Goal: Task Accomplishment & Management: Manage account settings

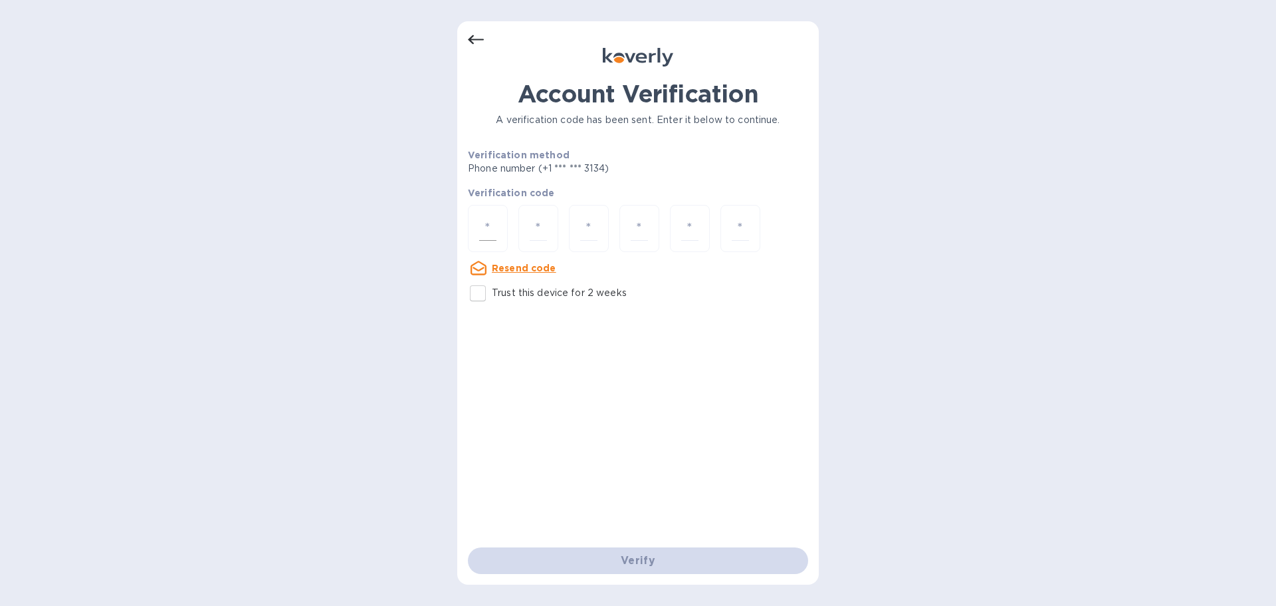
click at [488, 227] on input "number" at bounding box center [487, 228] width 17 height 25
type input "8"
type input "4"
type input "1"
type input "8"
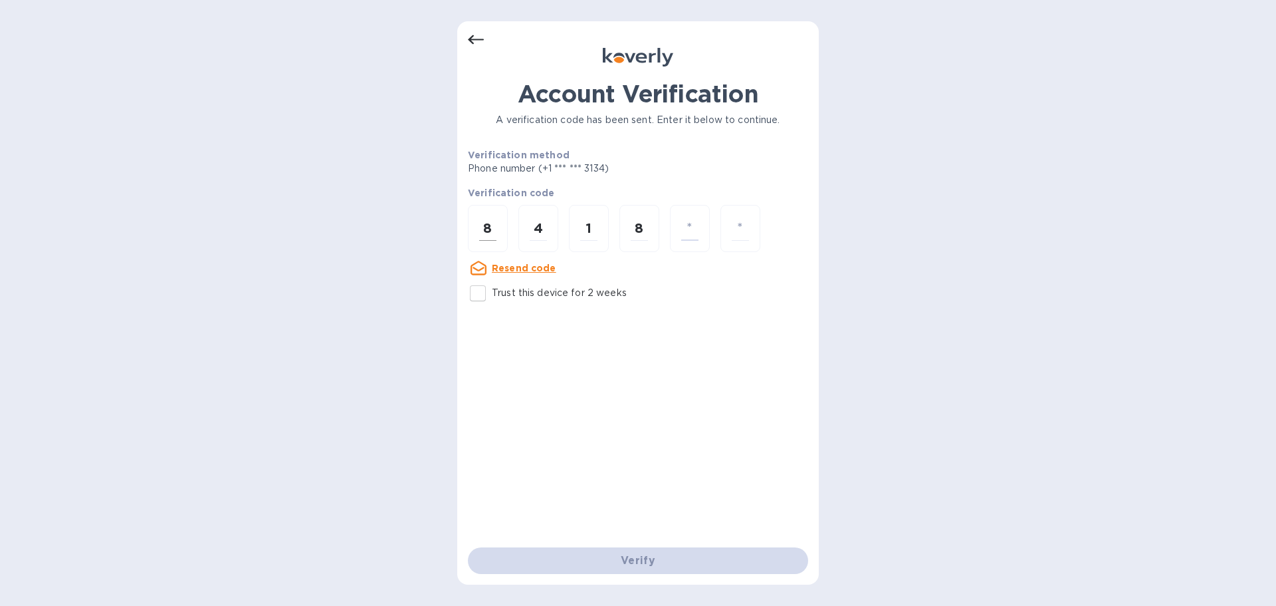
type input "8"
type input "6"
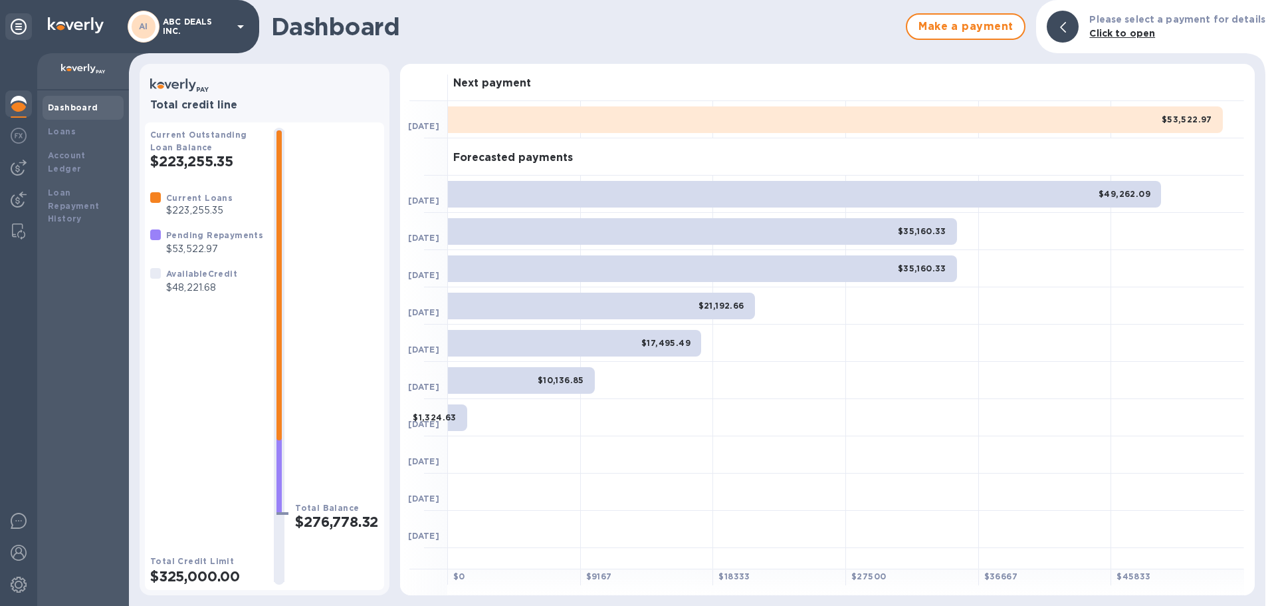
click at [191, 282] on p "$48,221.68" at bounding box center [201, 288] width 71 height 14
click at [21, 138] on img at bounding box center [19, 136] width 16 height 16
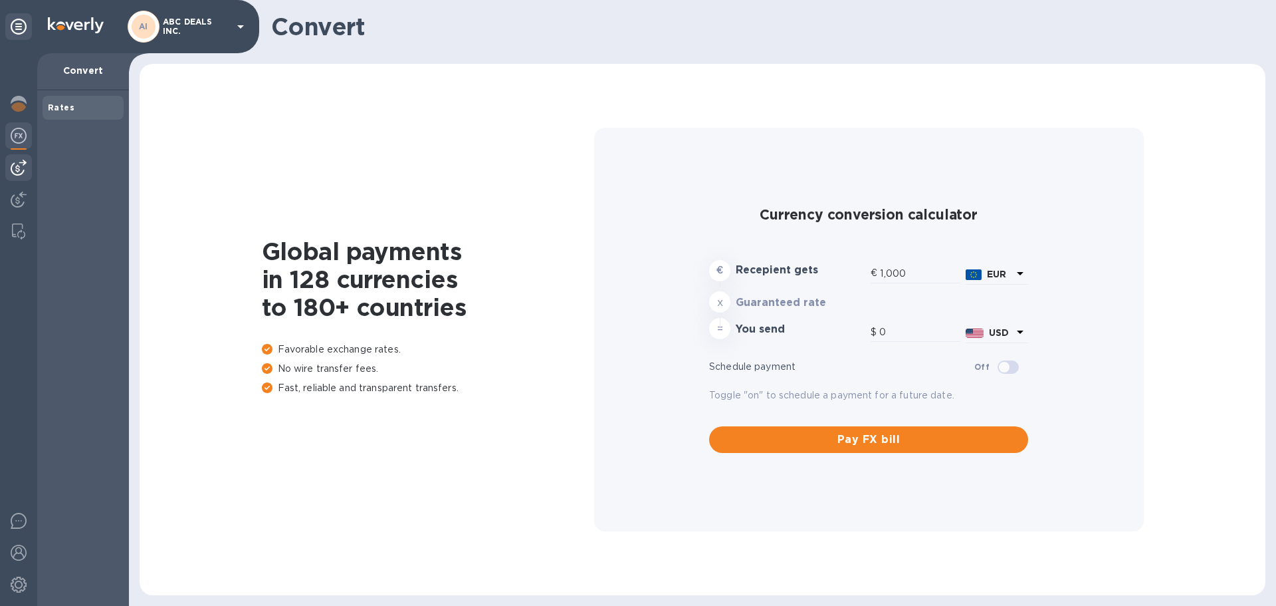
click at [20, 178] on div at bounding box center [18, 167] width 27 height 27
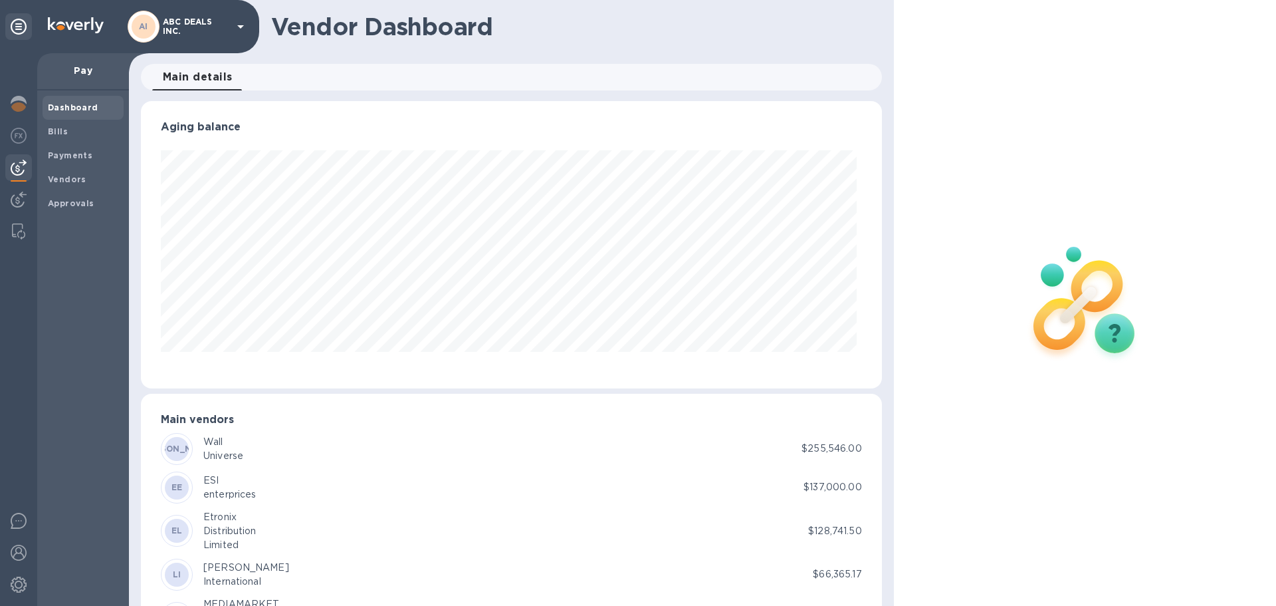
scroll to position [287, 735]
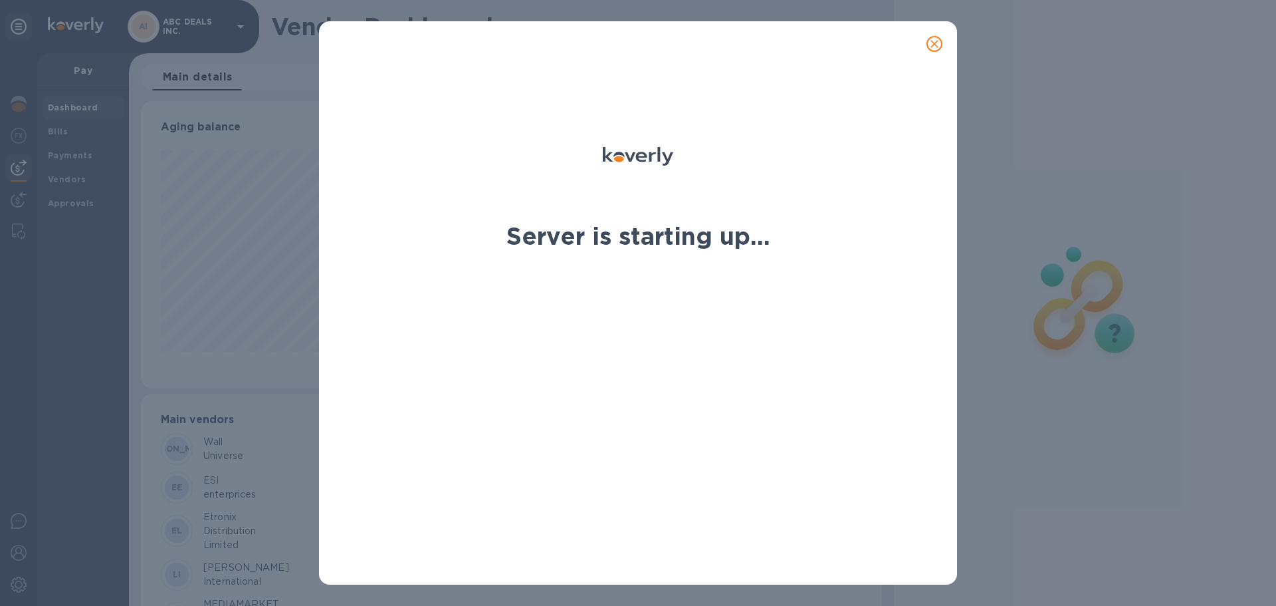
click at [946, 42] on button "close" at bounding box center [935, 44] width 32 height 32
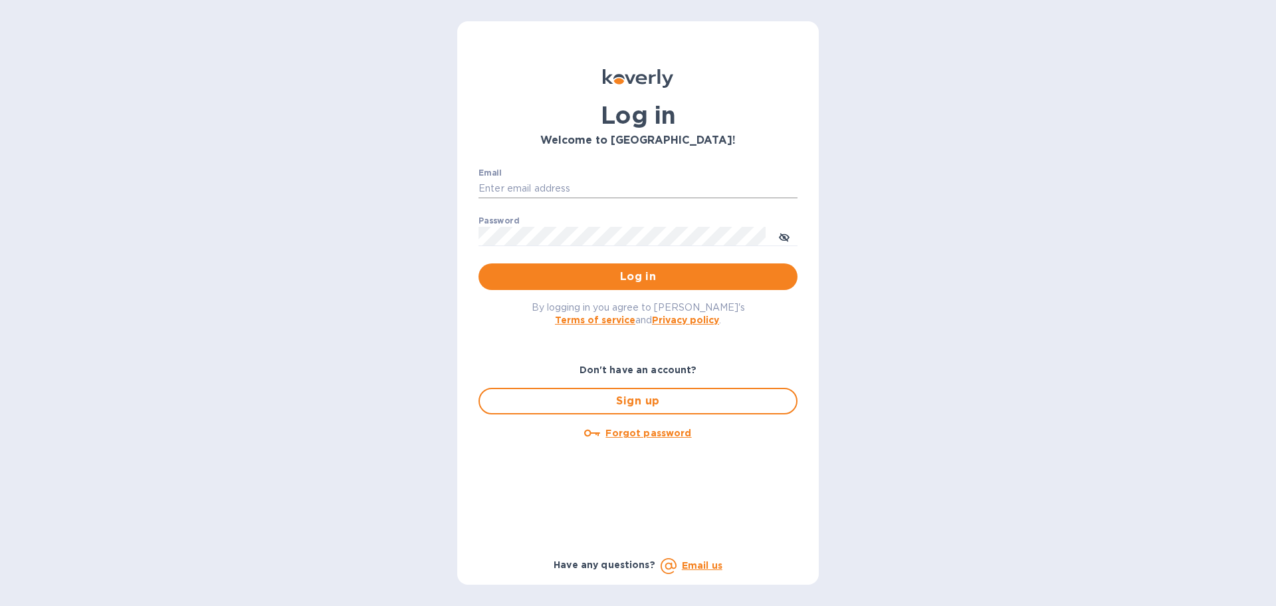
click at [574, 191] on input "Email" at bounding box center [638, 189] width 319 height 20
type input "cm@electronicsclubusa.com"
click at [479, 263] on button "Log in" at bounding box center [638, 276] width 319 height 27
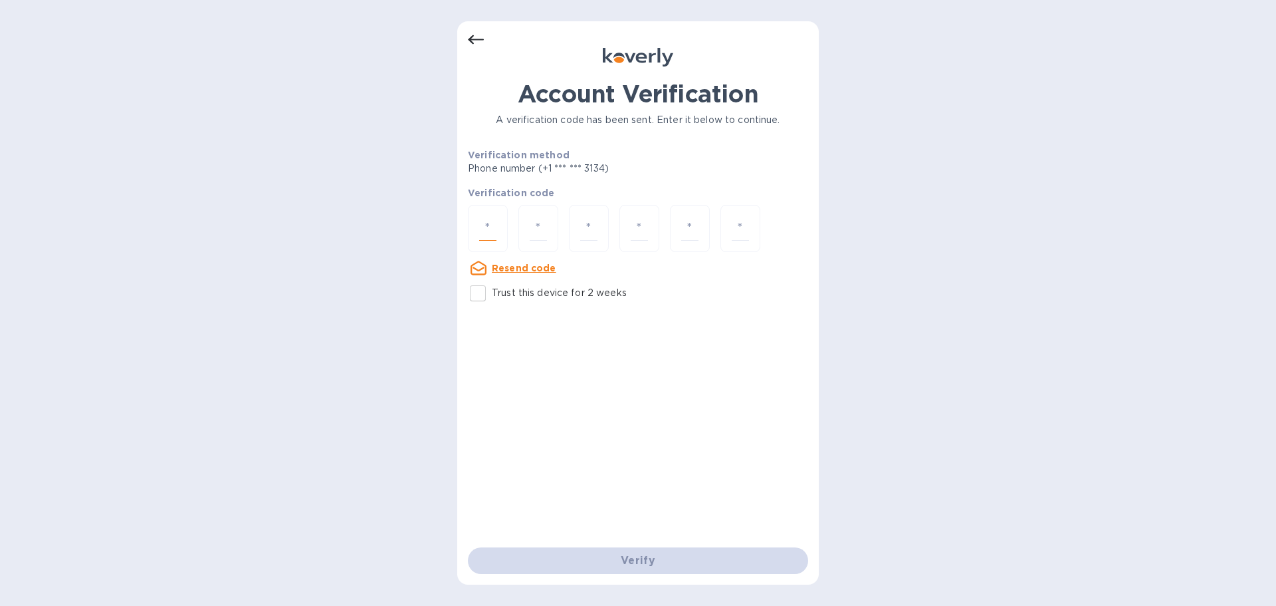
click at [488, 227] on input "number" at bounding box center [487, 228] width 17 height 25
type input "7"
type input "1"
type input "0"
type input "2"
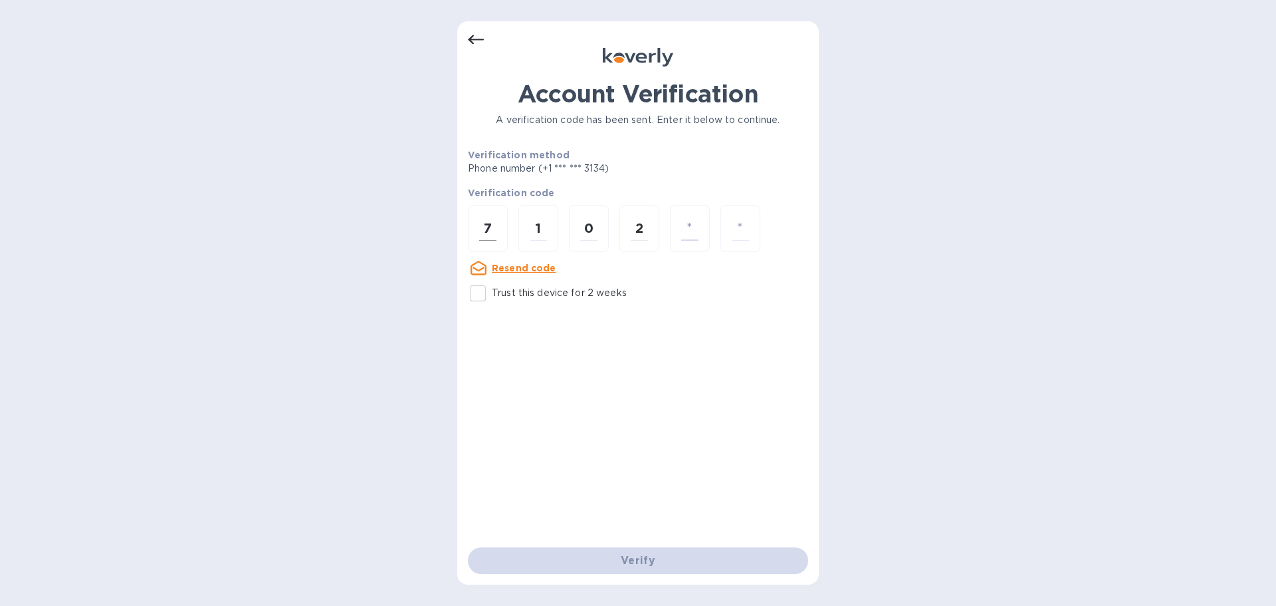
type input "6"
type input "0"
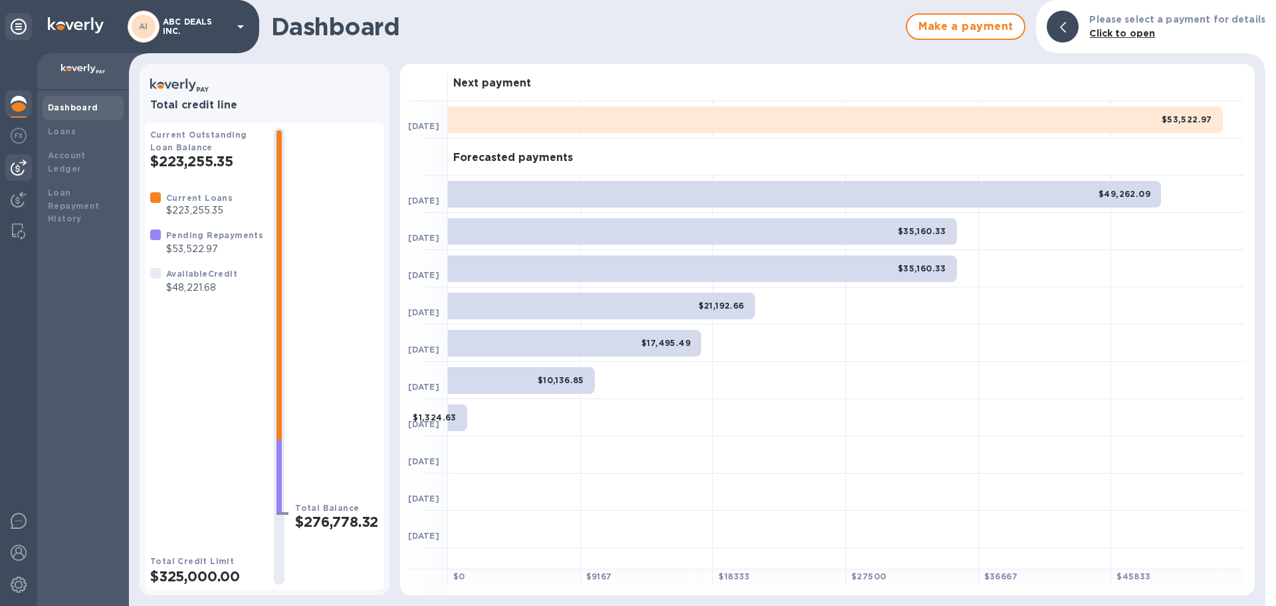
click at [7, 163] on div at bounding box center [18, 167] width 27 height 27
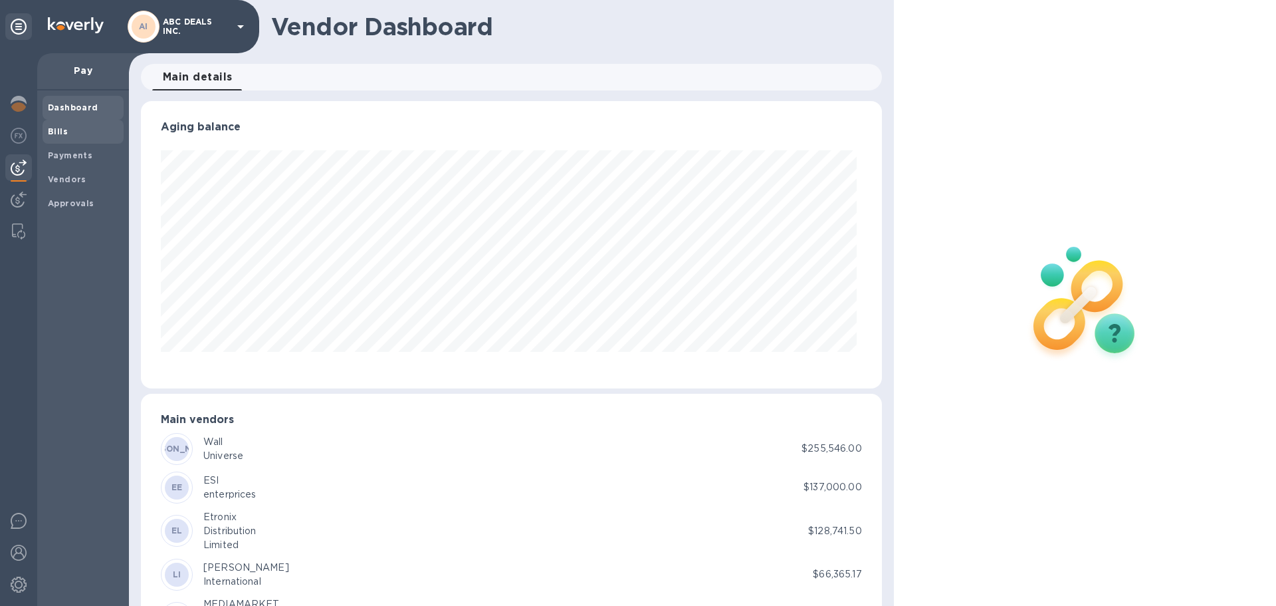
scroll to position [287, 735]
click at [75, 175] on b "Vendors" at bounding box center [67, 179] width 39 height 10
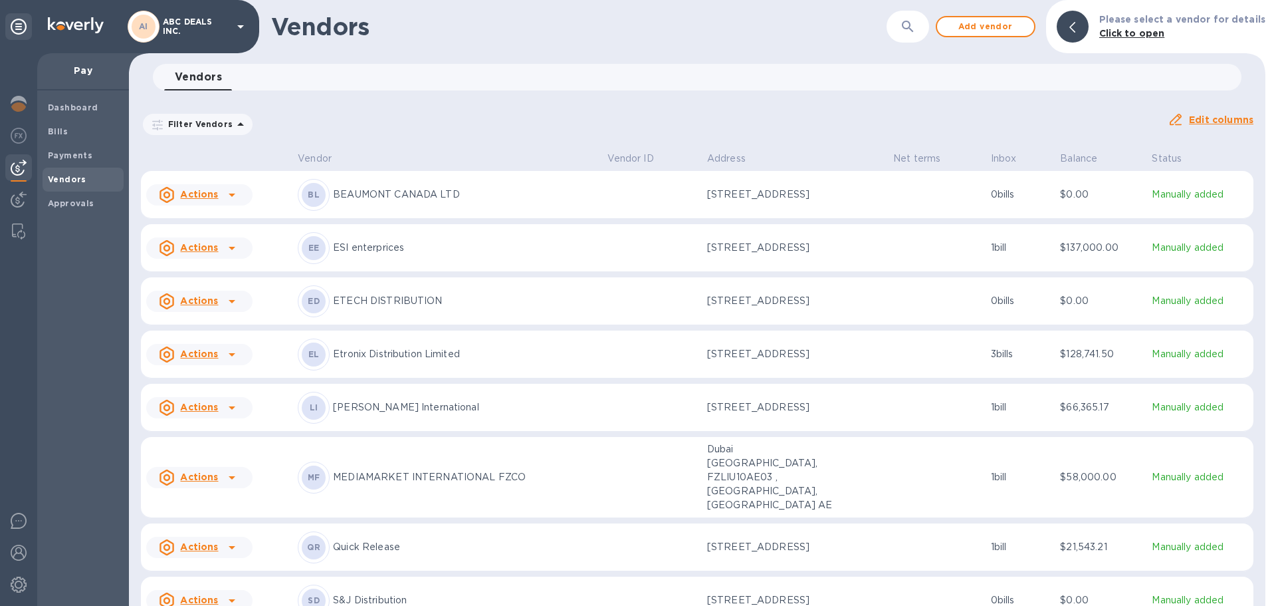
click at [437, 361] on p "Etronix Distribution Limited" at bounding box center [464, 354] width 263 height 14
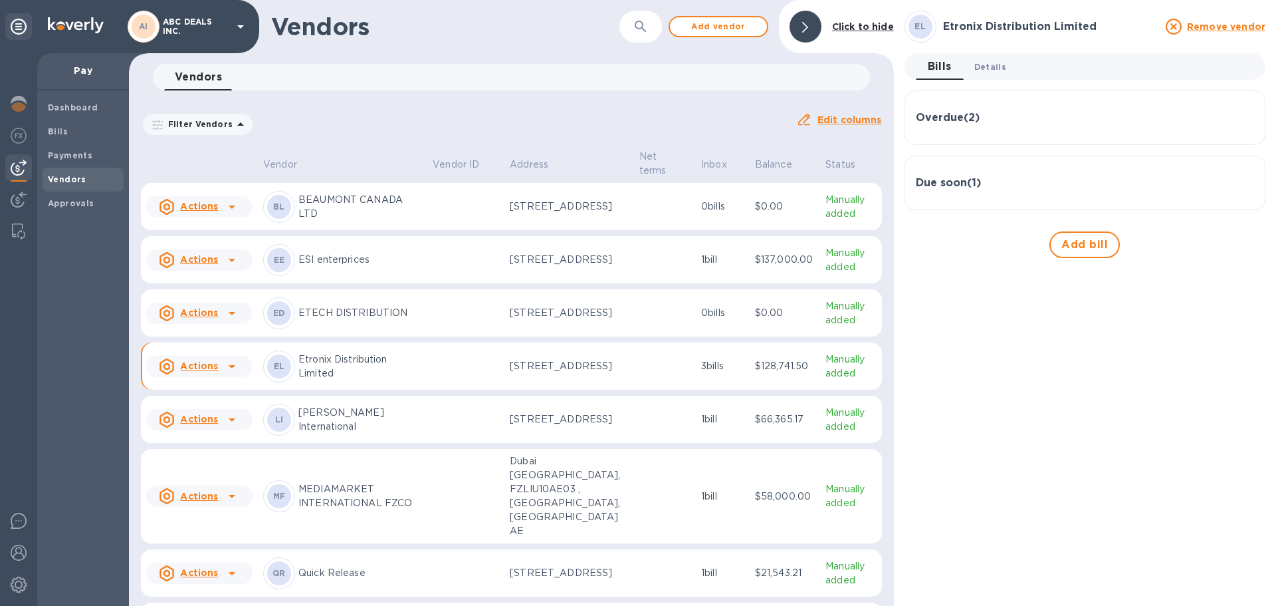
click at [995, 64] on span "Details 0" at bounding box center [991, 67] width 32 height 14
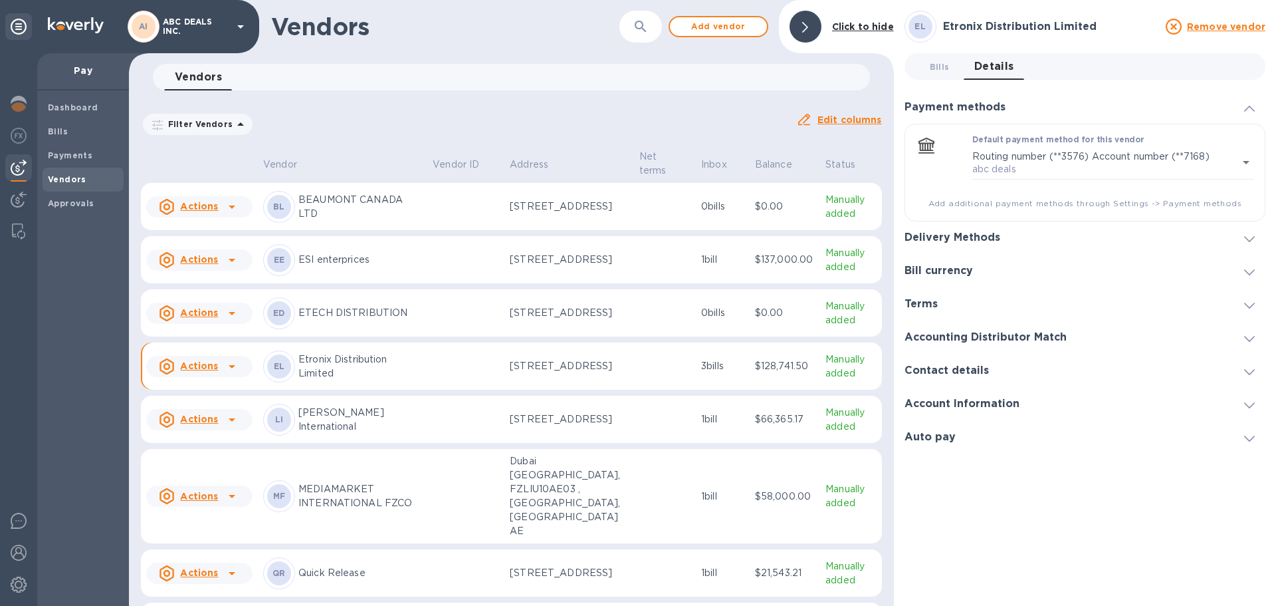
click at [998, 229] on div "Delivery Methods" at bounding box center [1085, 237] width 361 height 33
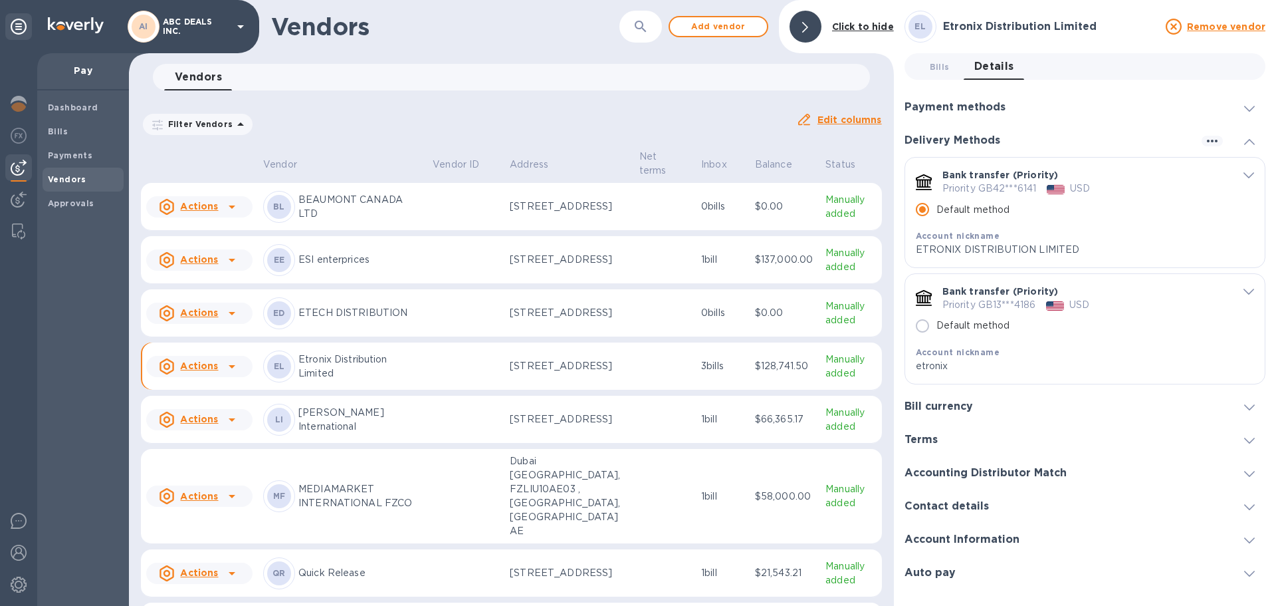
click at [1251, 177] on icon "default-method" at bounding box center [1249, 176] width 11 height 6
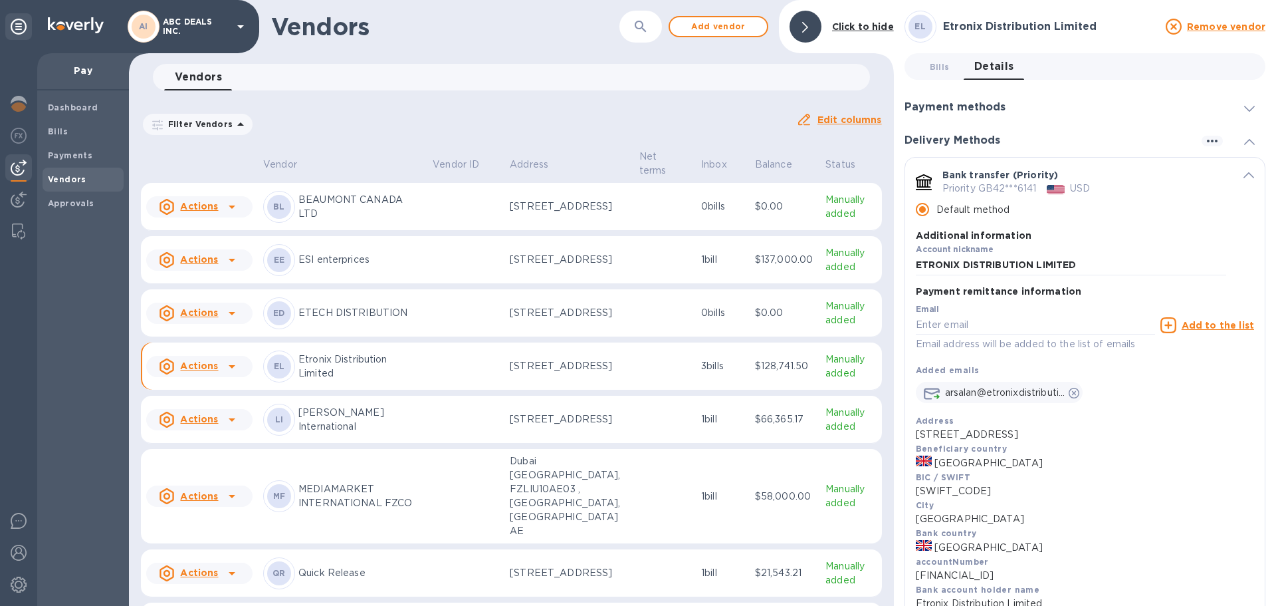
click at [1251, 177] on div "Bank transfer (Priority) Priority GB42***6141 USD Default method Additional inf…" at bounding box center [1086, 223] width 360 height 131
click at [1253, 169] on div "Bank transfer (Priority) Priority GB42***6141 USD Default method Additional inf…" at bounding box center [1086, 223] width 360 height 131
click at [1244, 178] on icon "default-method" at bounding box center [1249, 175] width 11 height 6
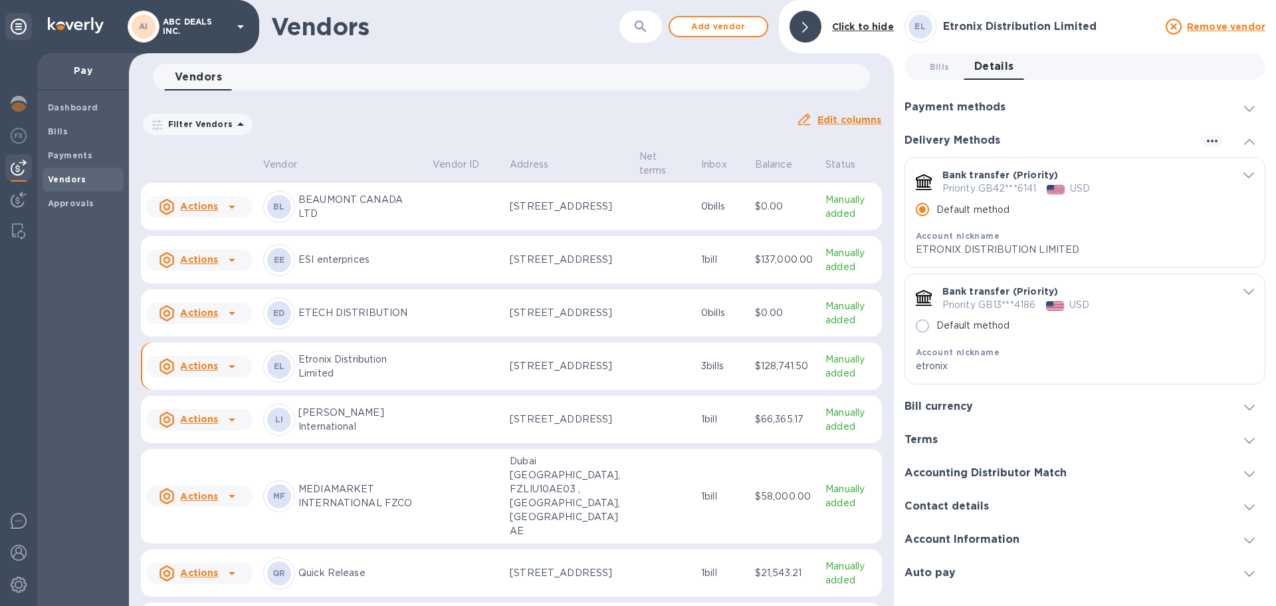
click at [1241, 178] on div "default-method" at bounding box center [1241, 174] width 28 height 13
click at [1205, 138] on icon "button" at bounding box center [1213, 141] width 16 height 16
click at [1223, 162] on p "Add new" at bounding box center [1229, 168] width 44 height 13
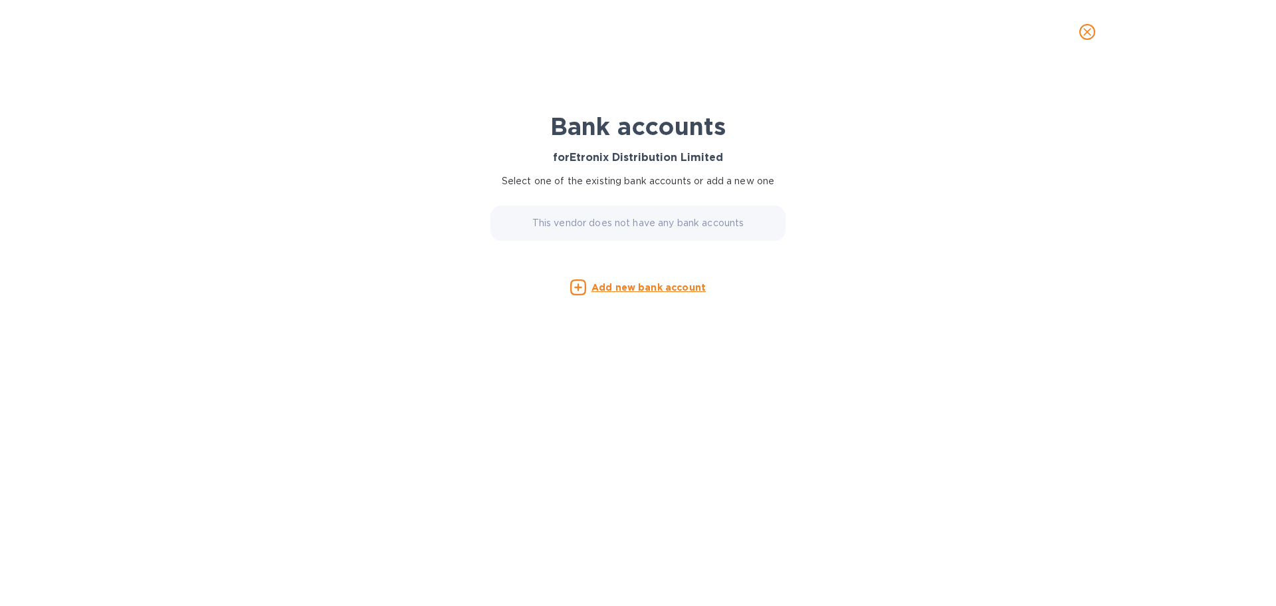
click at [638, 287] on u "Add new bank account" at bounding box center [649, 287] width 114 height 11
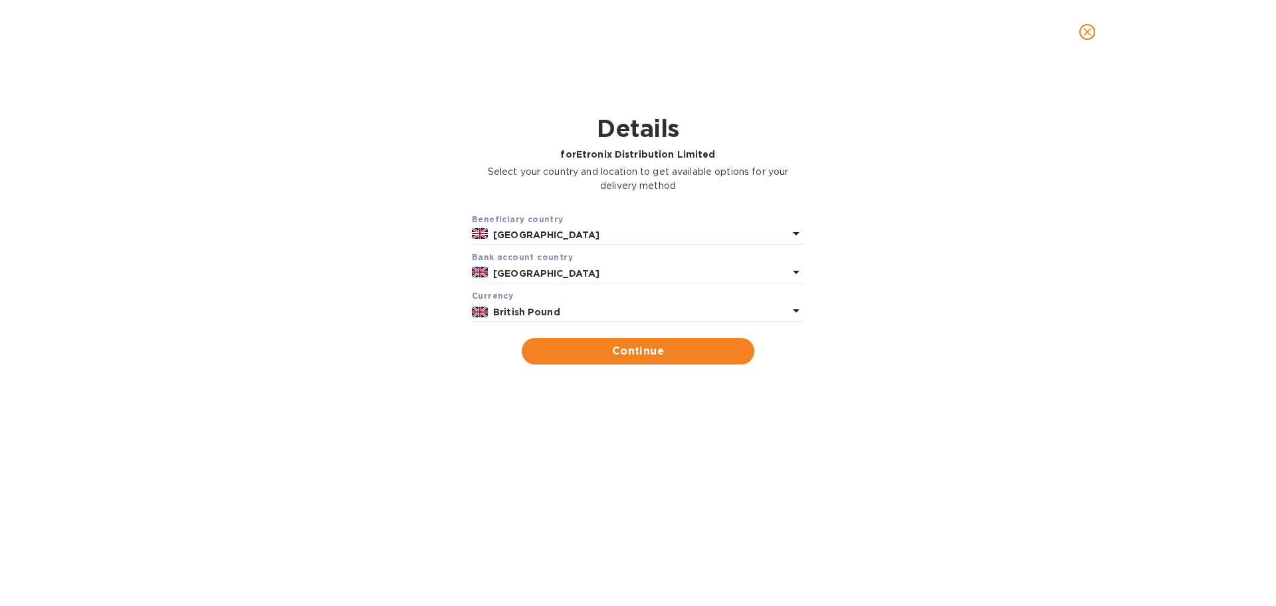
click at [572, 269] on p "[GEOGRAPHIC_DATA]" at bounding box center [640, 274] width 295 height 14
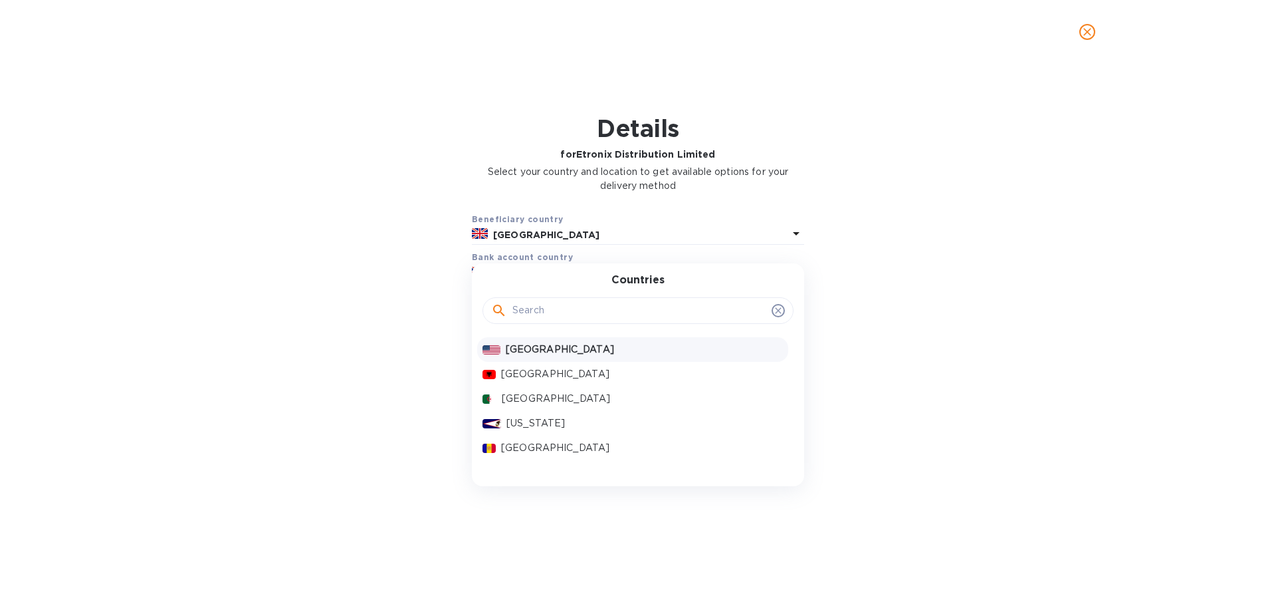
click at [586, 354] on p "[GEOGRAPHIC_DATA]" at bounding box center [644, 349] width 277 height 14
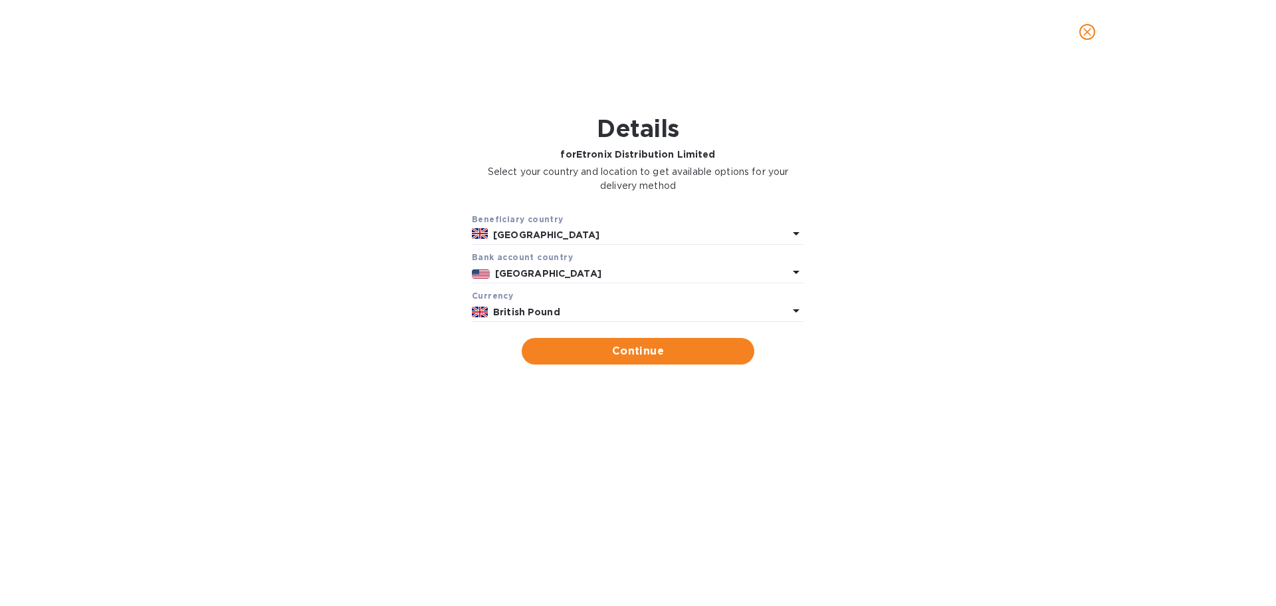
click at [585, 316] on p "British Pound" at bounding box center [640, 312] width 295 height 14
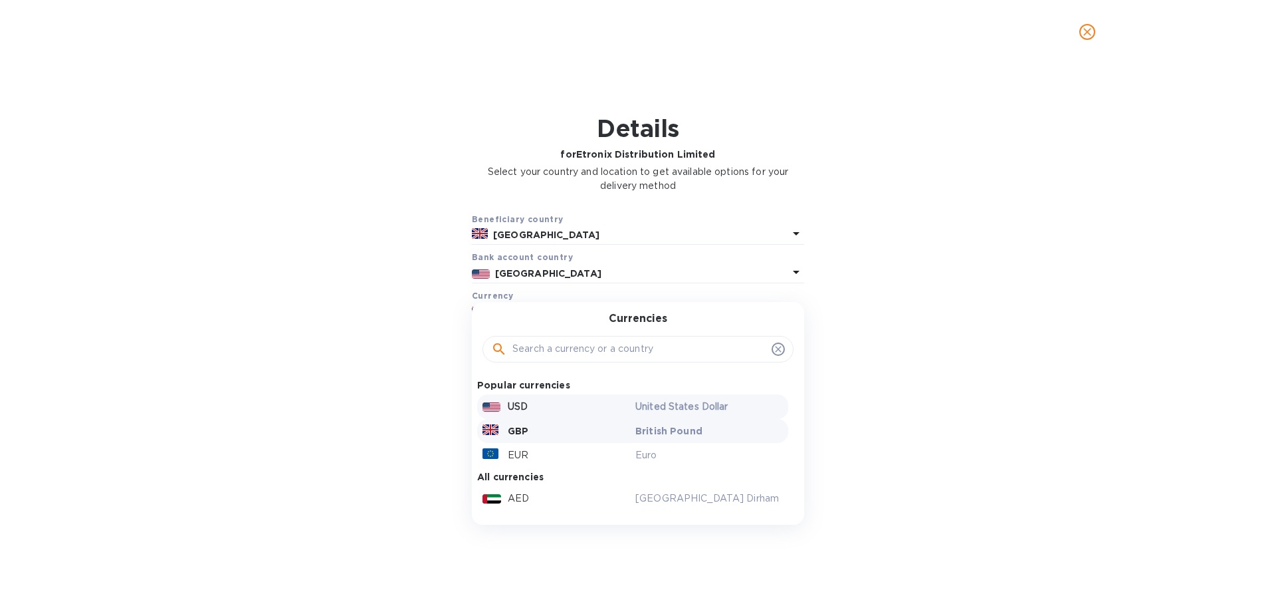
click at [558, 403] on div "USD" at bounding box center [556, 406] width 153 height 19
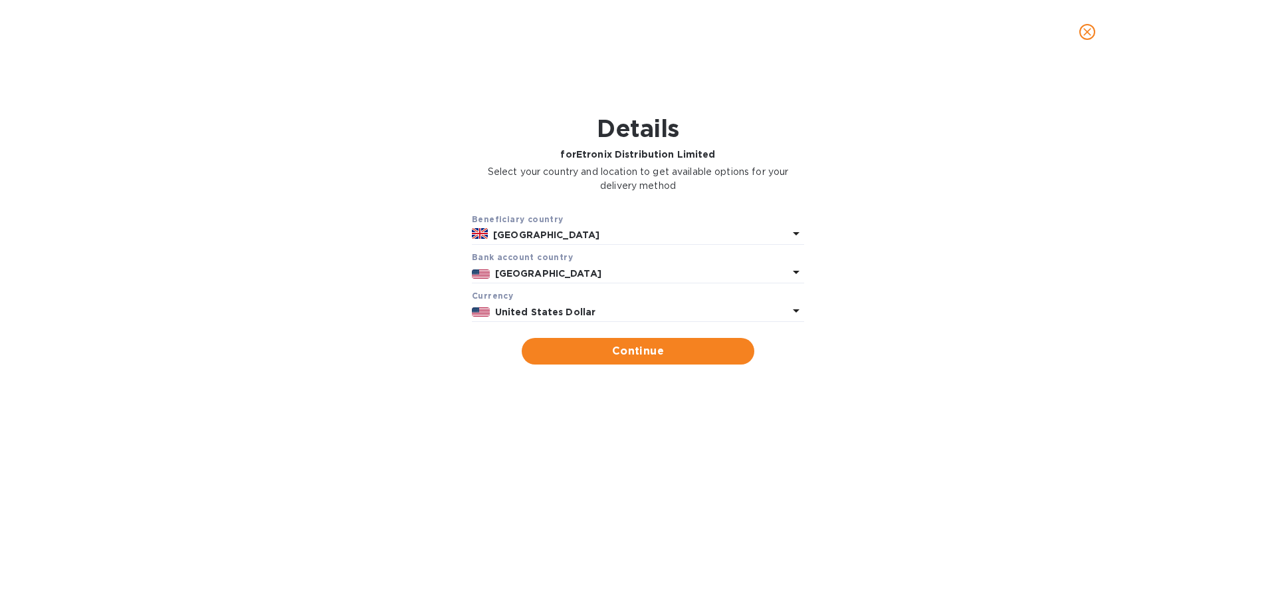
click at [528, 271] on b "[GEOGRAPHIC_DATA]" at bounding box center [548, 273] width 106 height 11
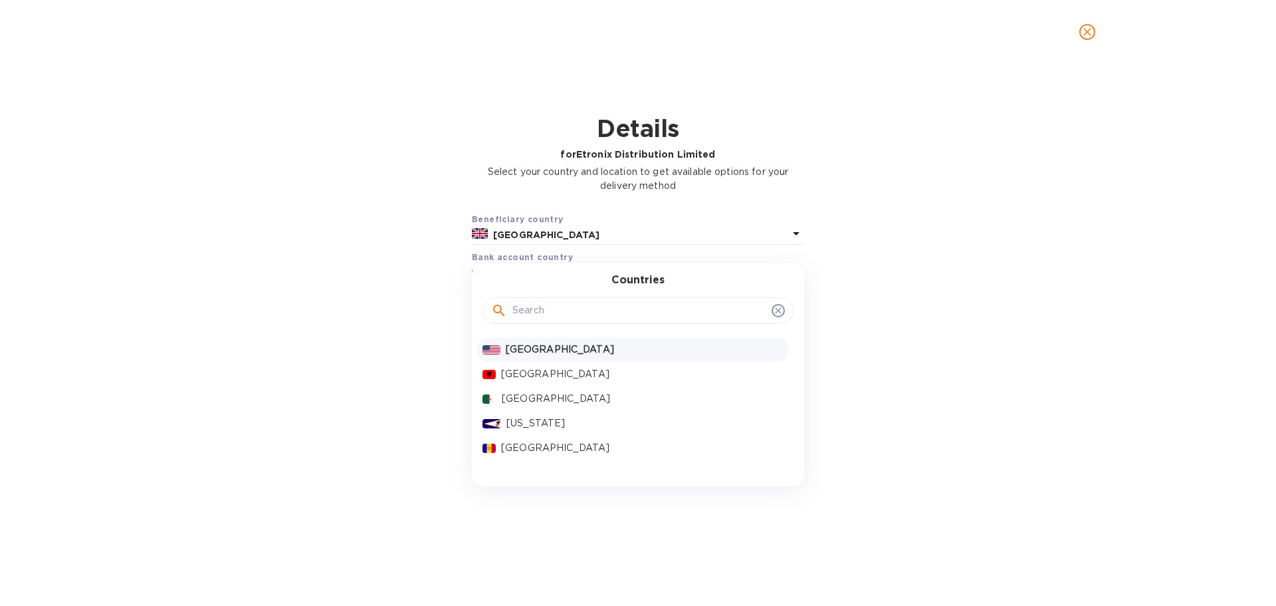
click at [541, 315] on input "text" at bounding box center [640, 311] width 254 height 20
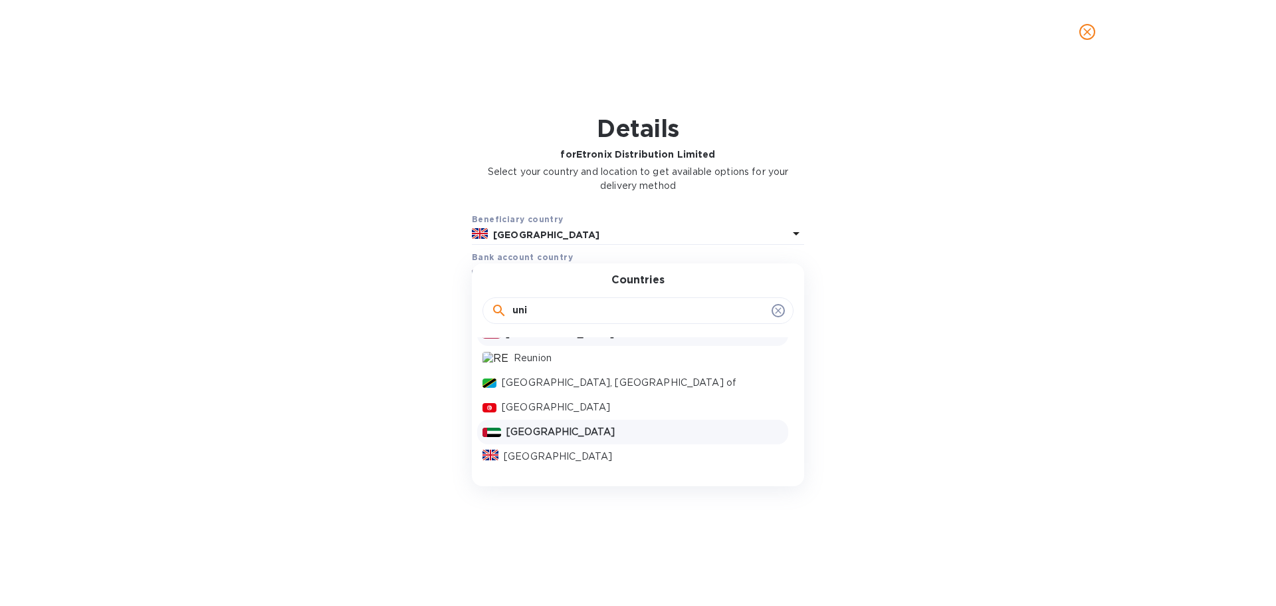
scroll to position [20, 0]
type input "uni"
click at [589, 447] on p "[GEOGRAPHIC_DATA]" at bounding box center [643, 452] width 279 height 14
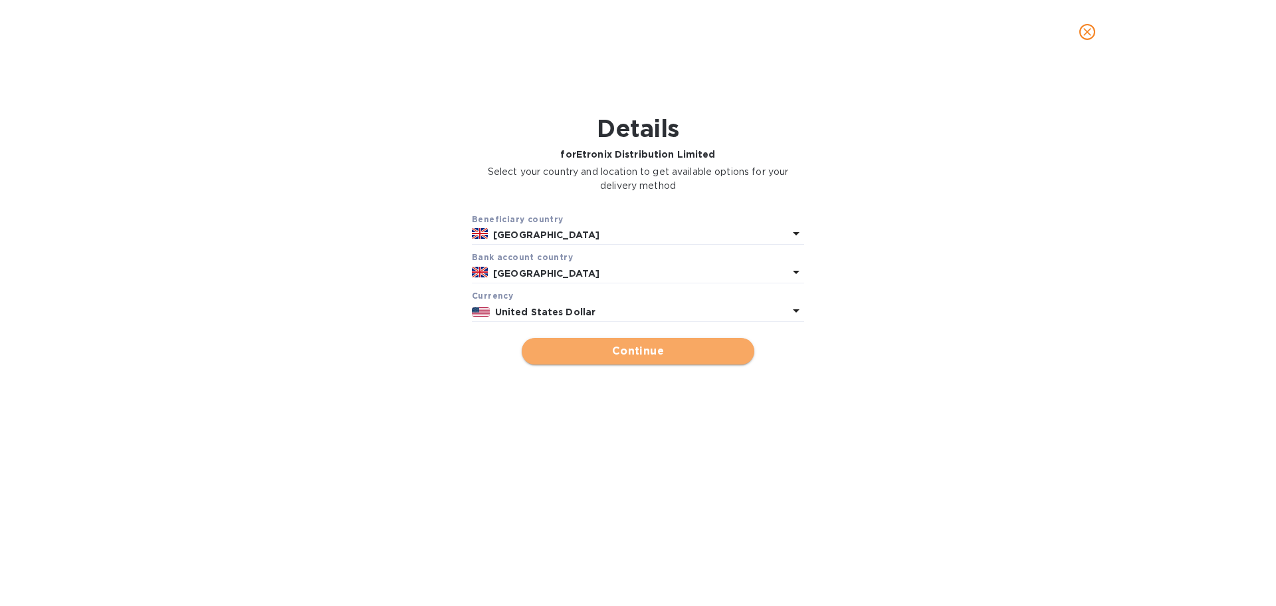
click at [624, 356] on span "Continue" at bounding box center [638, 351] width 211 height 16
type input "Etronix Distribution Limited"
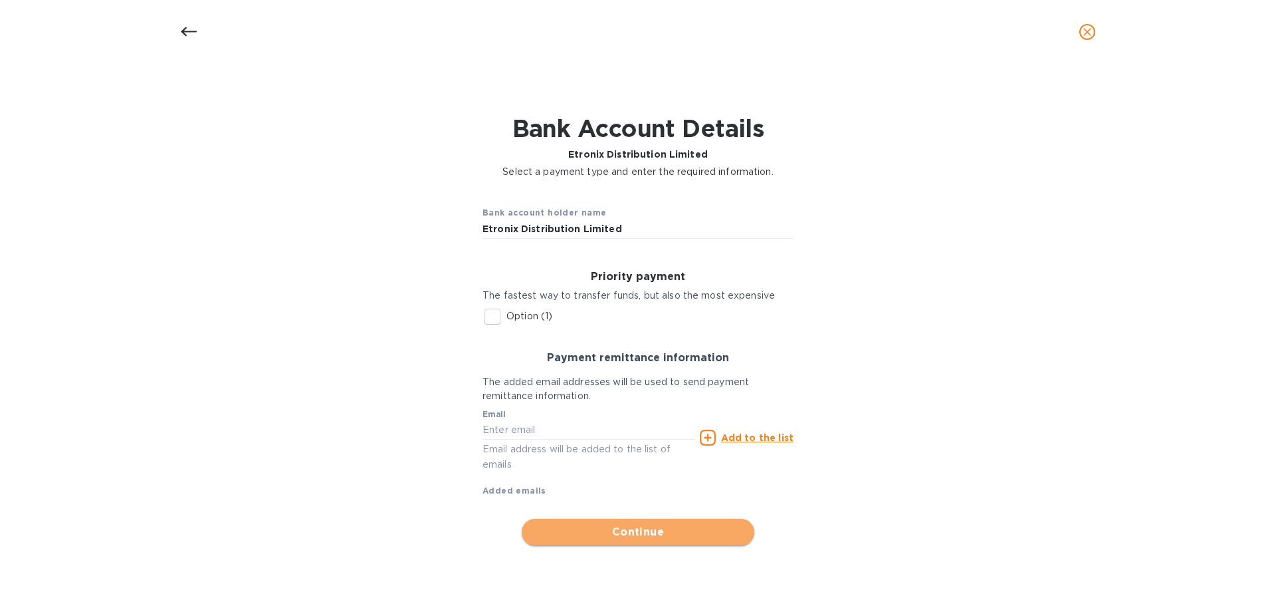
click at [624, 530] on span "Continue" at bounding box center [638, 532] width 211 height 16
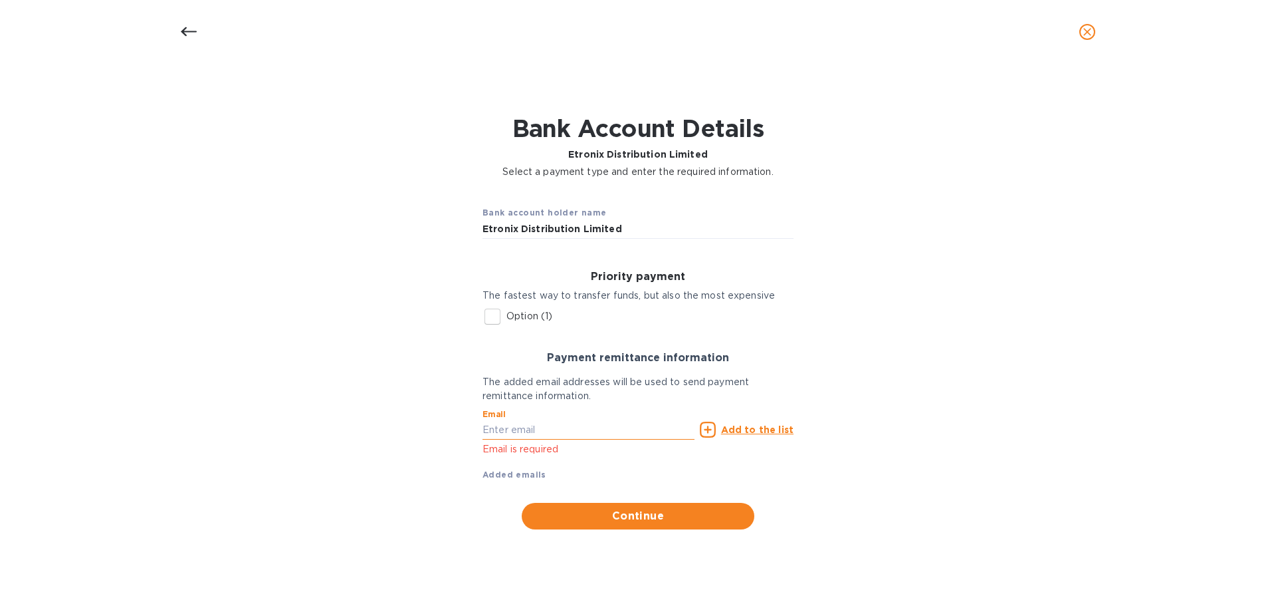
click at [562, 435] on input "text" at bounding box center [589, 430] width 212 height 20
click at [562, 434] on input "text" at bounding box center [589, 430] width 212 height 20
click at [555, 432] on input "text" at bounding box center [589, 430] width 212 height 20
click at [512, 429] on input "text" at bounding box center [589, 430] width 212 height 20
click at [580, 425] on input "text" at bounding box center [589, 430] width 212 height 20
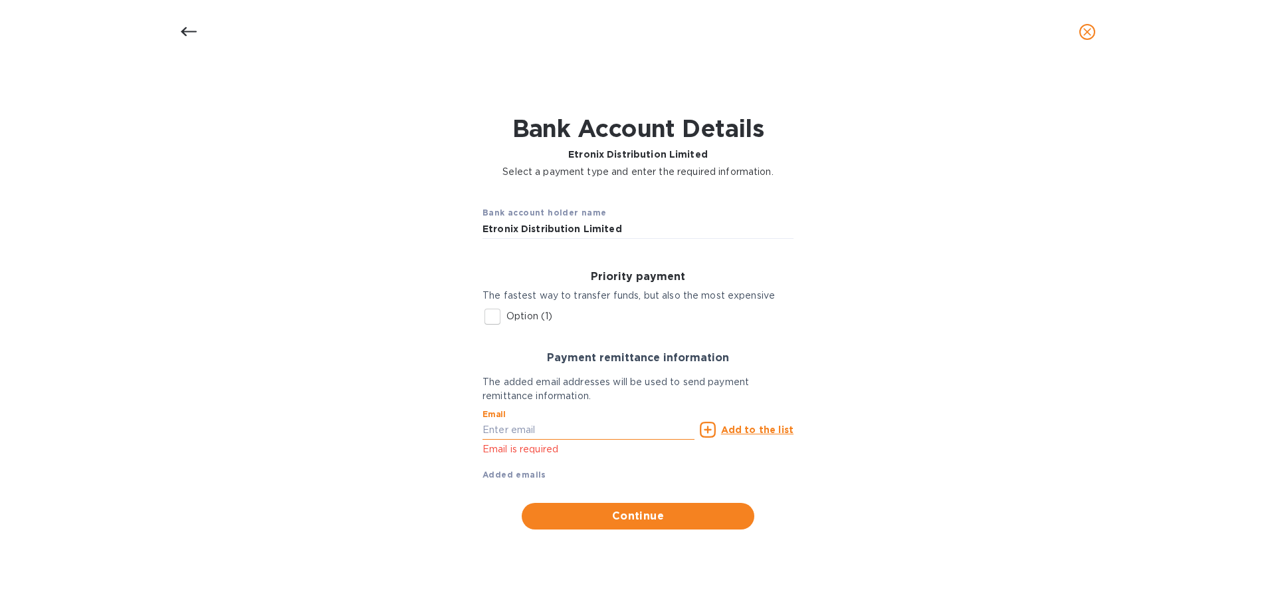
paste input "[EMAIL_ADDRESS][DOMAIN_NAME]"
type input "[EMAIL_ADDRESS][DOMAIN_NAME]"
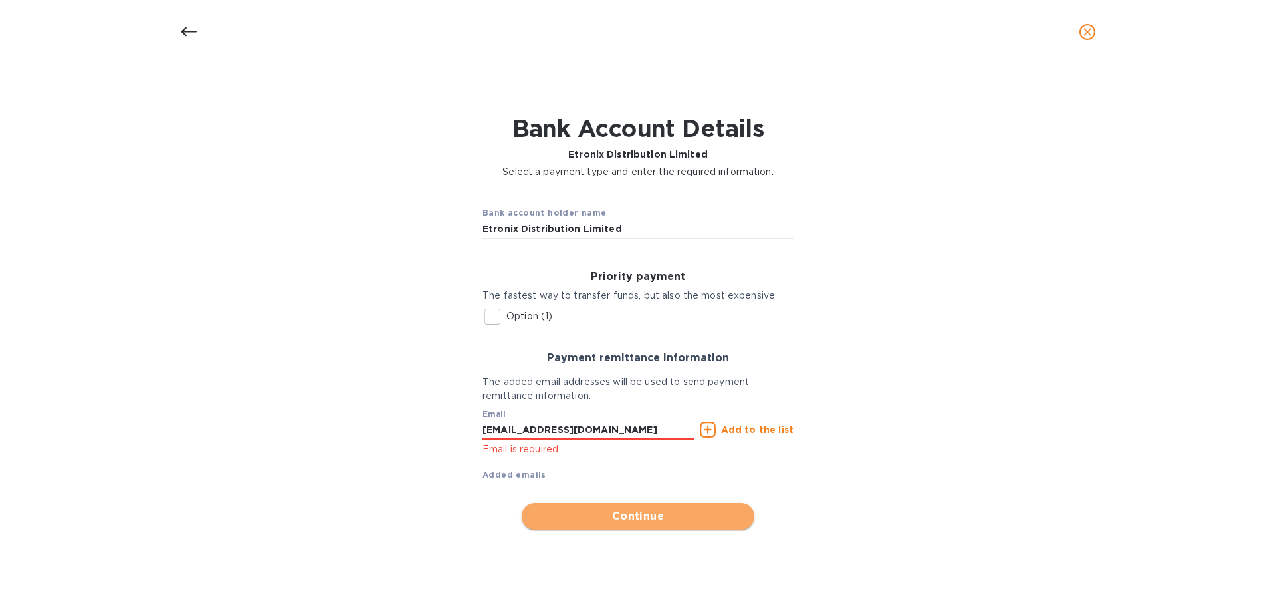
click at [599, 507] on button "Continue" at bounding box center [638, 516] width 233 height 27
click at [636, 512] on span "Continue" at bounding box center [638, 516] width 211 height 16
click at [501, 475] on b "Added emails" at bounding box center [515, 474] width 64 height 10
click at [781, 429] on u "Add to the list" at bounding box center [757, 429] width 72 height 11
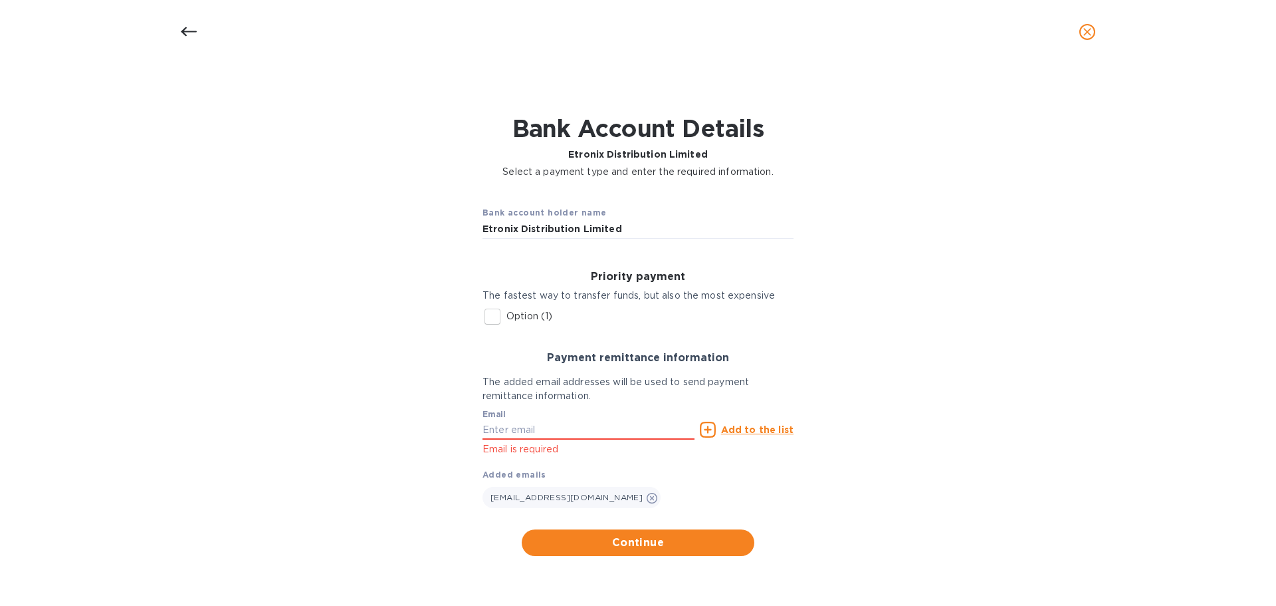
click at [713, 429] on icon at bounding box center [708, 430] width 16 height 16
click at [694, 539] on span "Continue" at bounding box center [638, 543] width 211 height 16
click at [642, 537] on span "Continue" at bounding box center [638, 543] width 211 height 16
paste input "[EMAIL_ADDRESS][DOMAIN_NAME]"
type input "[EMAIL_ADDRESS][DOMAIN_NAME]"
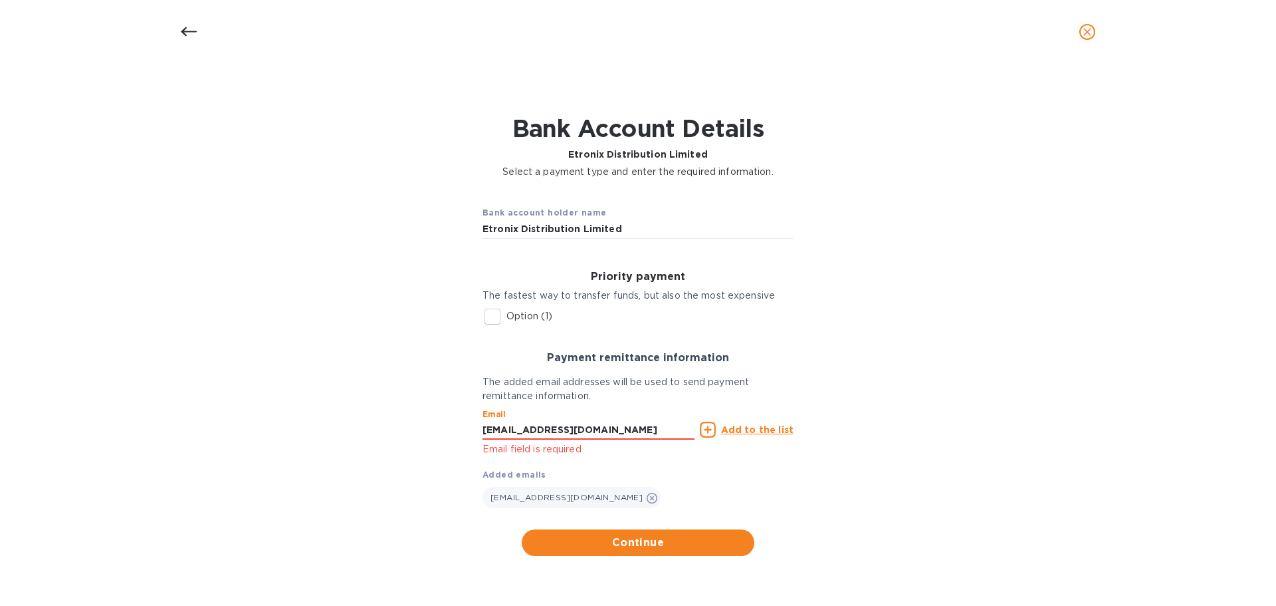
click at [768, 429] on u "Add to the list" at bounding box center [757, 429] width 72 height 11
click at [602, 548] on span "Continue" at bounding box center [638, 543] width 211 height 16
click at [776, 432] on u "Add to the list" at bounding box center [757, 429] width 72 height 11
click at [705, 429] on icon at bounding box center [708, 430] width 16 height 16
click at [490, 314] on input "Option (1)" at bounding box center [493, 317] width 28 height 28
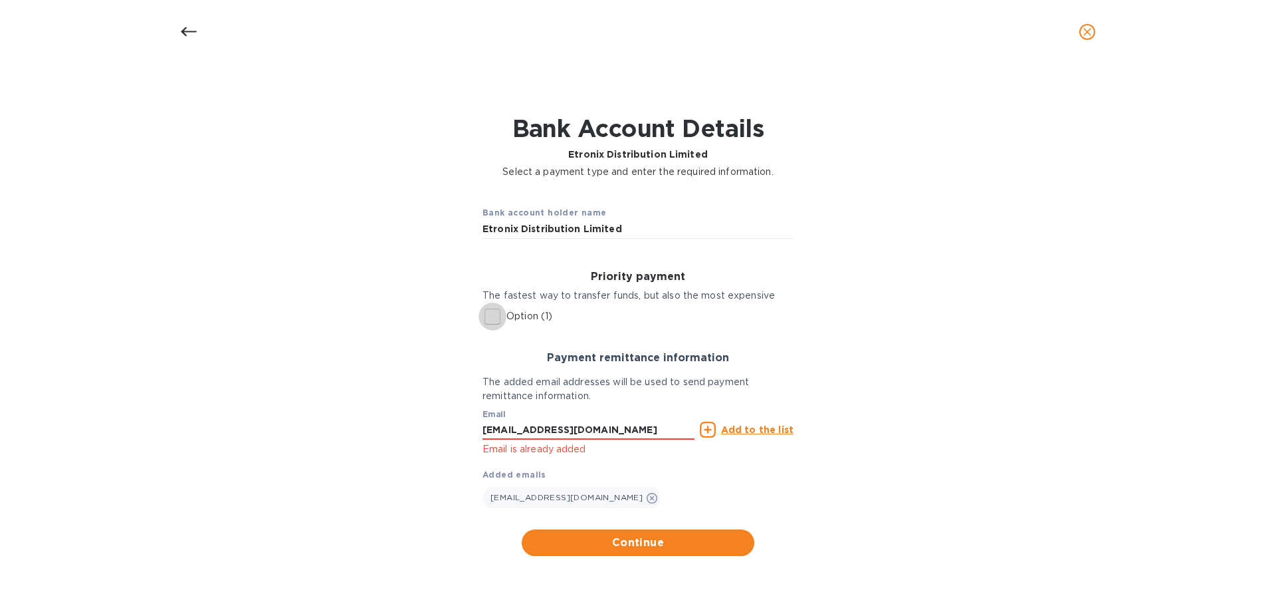
checkbox input "true"
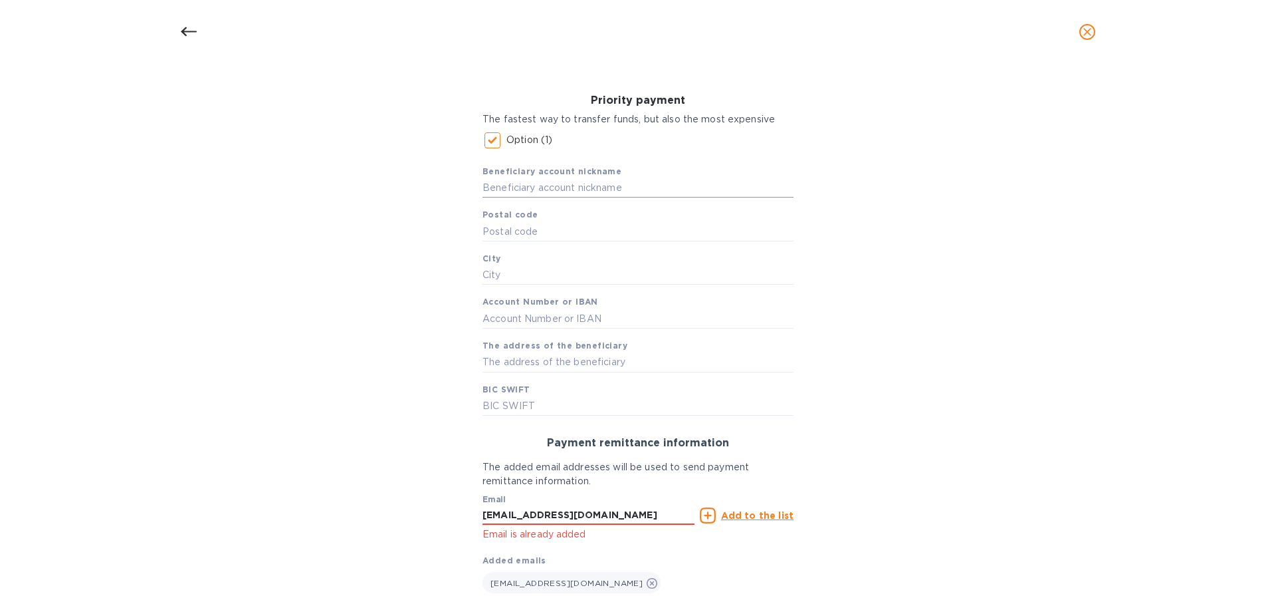
scroll to position [199, 0]
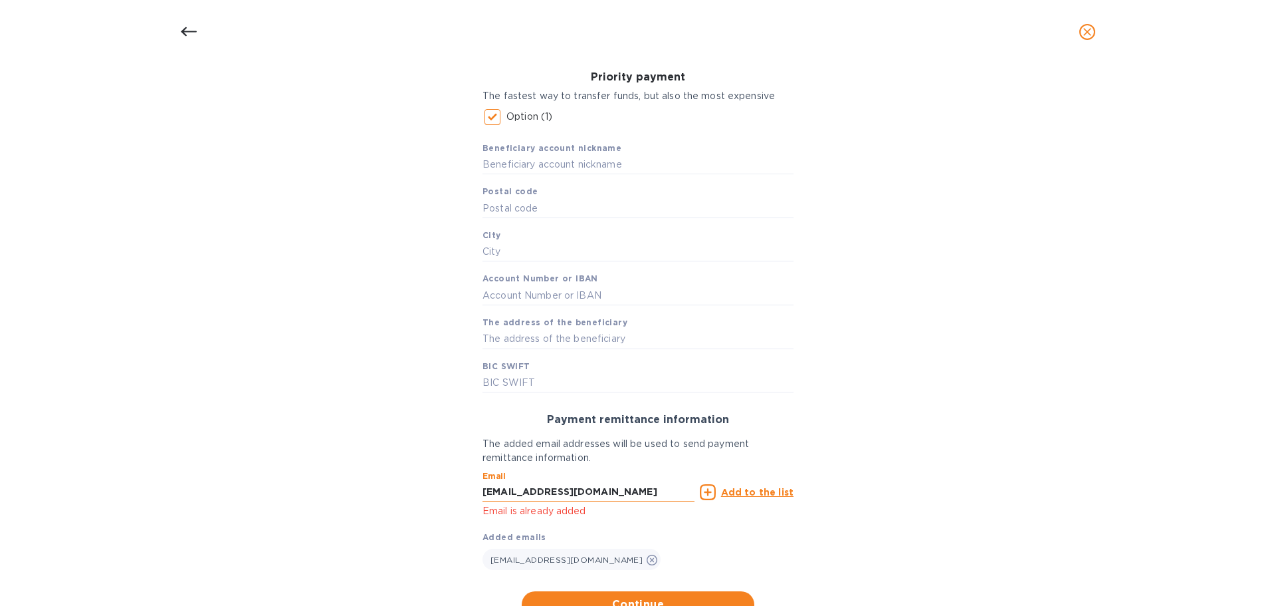
click at [600, 499] on input "[EMAIL_ADDRESS][DOMAIN_NAME]" at bounding box center [589, 492] width 212 height 20
click at [536, 167] on input "text" at bounding box center [638, 165] width 311 height 20
paste input "Etronix Dist"
type input "Etronix Dist"
click at [594, 196] on div "Beneficiary account nickname Etronix Dist Postal code City Account Number or IB…" at bounding box center [638, 261] width 311 height 261
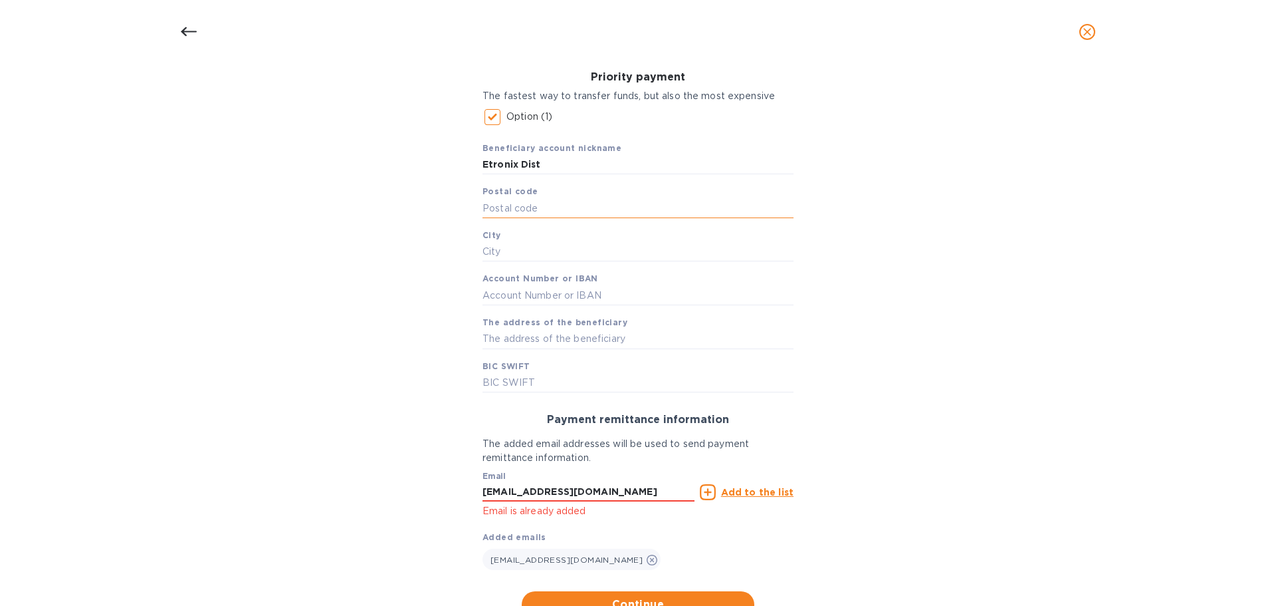
click at [589, 205] on input "text" at bounding box center [638, 208] width 311 height 20
paste input "LS7 2BB"
type input "LS7 2BB"
click at [563, 257] on input "text" at bounding box center [638, 252] width 311 height 20
click at [527, 253] on input "text" at bounding box center [638, 252] width 311 height 20
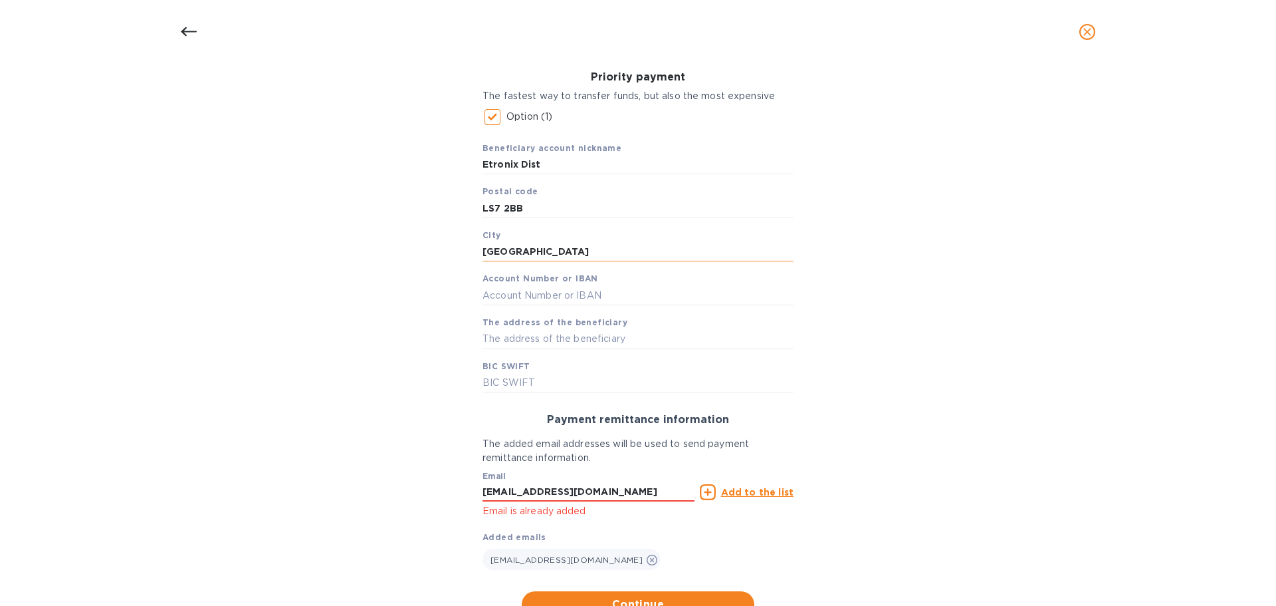
type input "[GEOGRAPHIC_DATA]"
paste input "89355099"
type input "89355099"
click at [632, 367] on div "Beneficiary account nickname Etronix Dist Postal code LS7 2BB City leeds Accoun…" at bounding box center [638, 261] width 311 height 261
click at [626, 343] on input "text" at bounding box center [638, 339] width 311 height 20
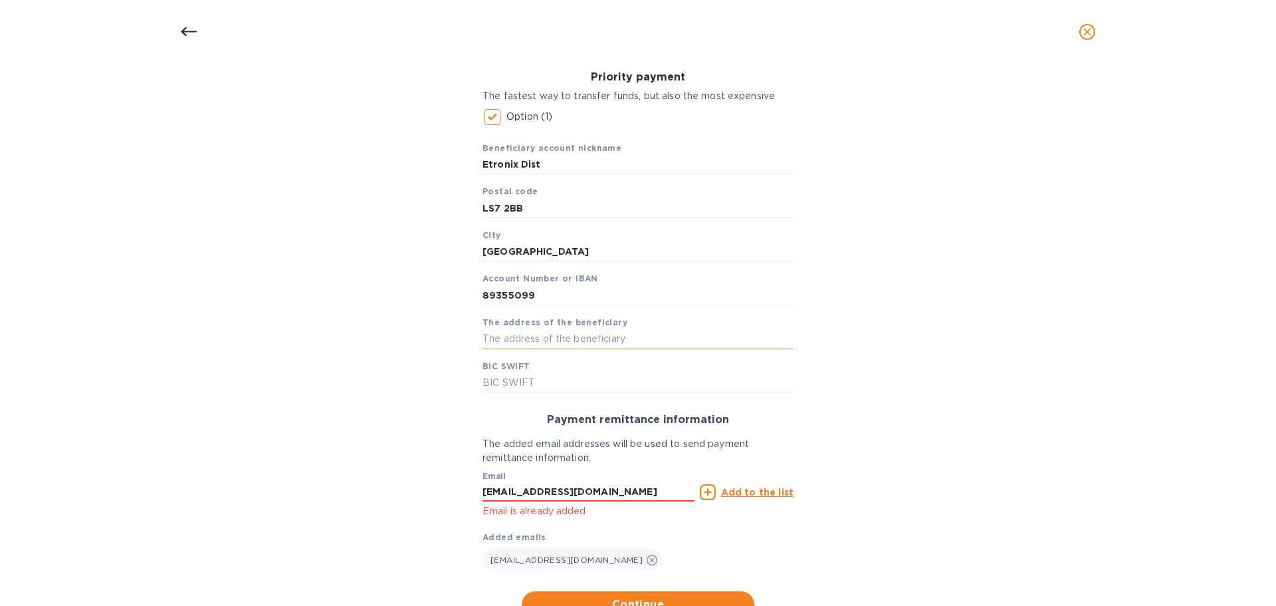
paste input "Unit [GEOGRAPHIC_DATA]"
type input "Unit [GEOGRAPHIC_DATA]"
click at [562, 384] on input "text" at bounding box center [638, 382] width 311 height 20
paste input "BARCCGB22"
type input "BARCCGB22"
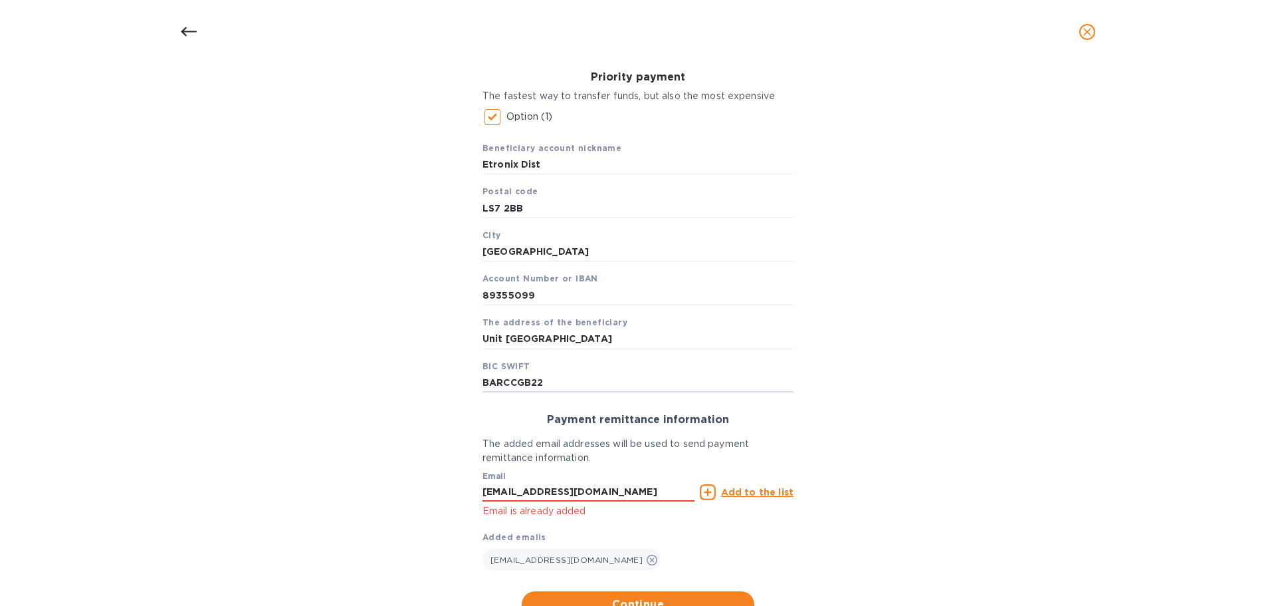
click at [1016, 382] on div "Bank account holder name Etronix Distribution Limited Priority payment The fast…" at bounding box center [638, 306] width 1242 height 639
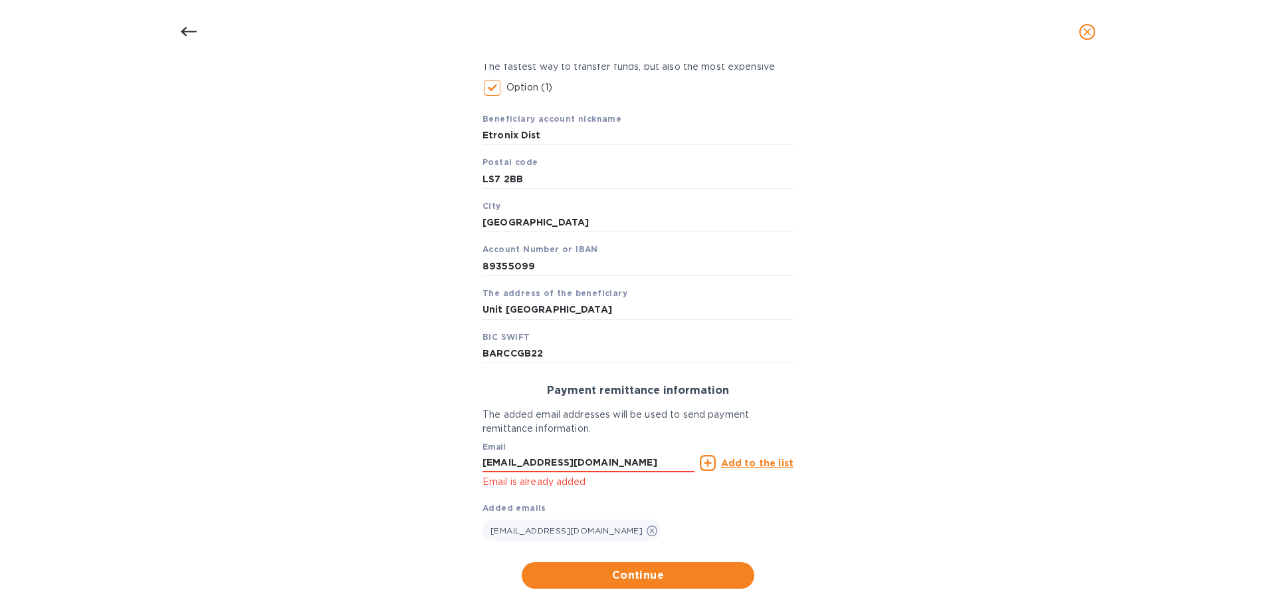
scroll to position [253, 0]
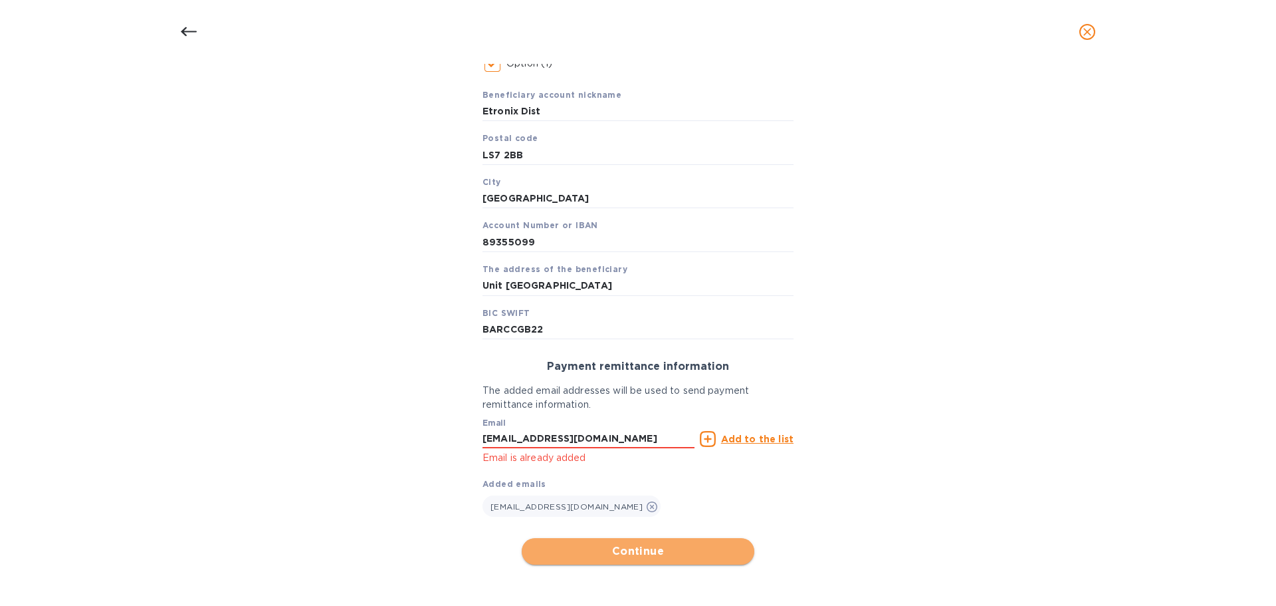
click at [653, 560] on button "Continue" at bounding box center [638, 551] width 233 height 27
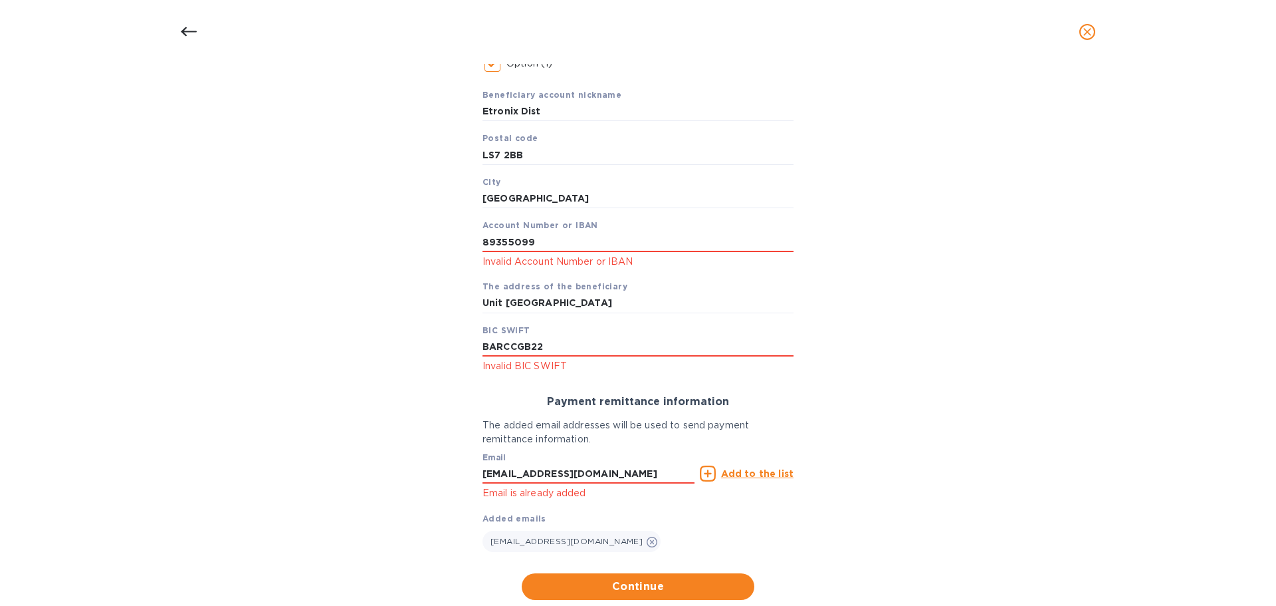
drag, startPoint x: 552, startPoint y: 243, endPoint x: 464, endPoint y: 239, distance: 87.8
click at [464, 239] on div "Bank account holder name Etronix Distribution Limited Priority payment The fast…" at bounding box center [638, 270] width 1242 height 673
paste input "[FINANCIAL_ID]"
click at [541, 239] on input "[FINANCIAL_ID]" at bounding box center [638, 242] width 311 height 20
type input "[FINANCIAL_ID]"
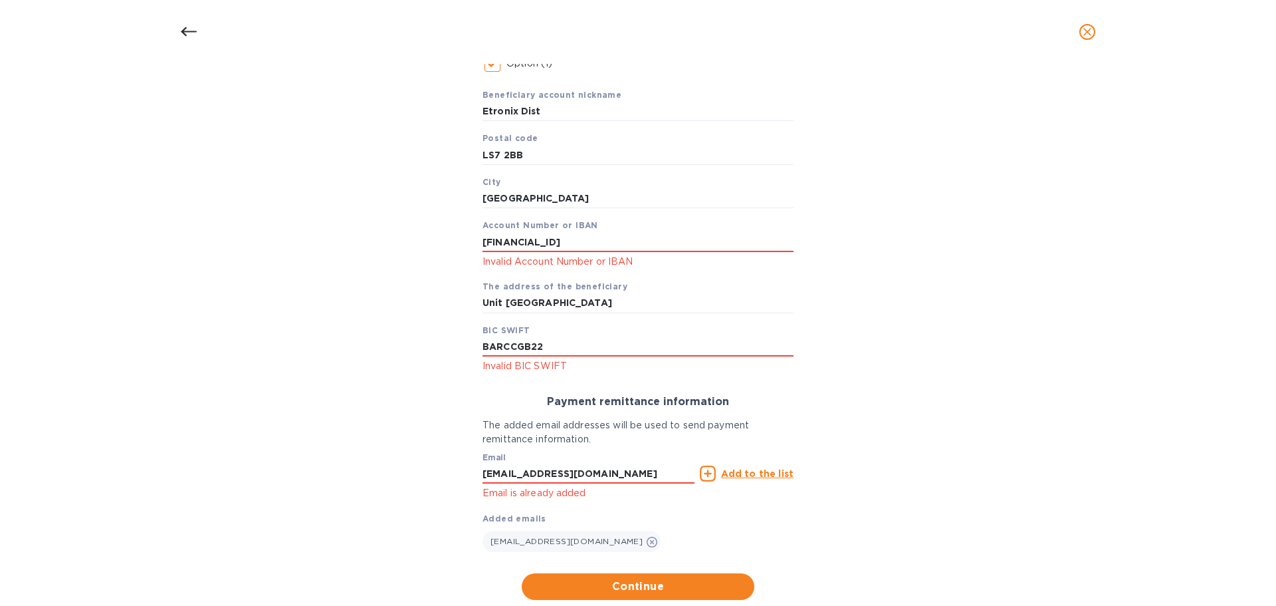
click at [949, 331] on div "Bank account holder name Etronix Distribution Limited Priority payment The fast…" at bounding box center [638, 270] width 1242 height 673
click at [618, 577] on button "Continue" at bounding box center [638, 586] width 233 height 27
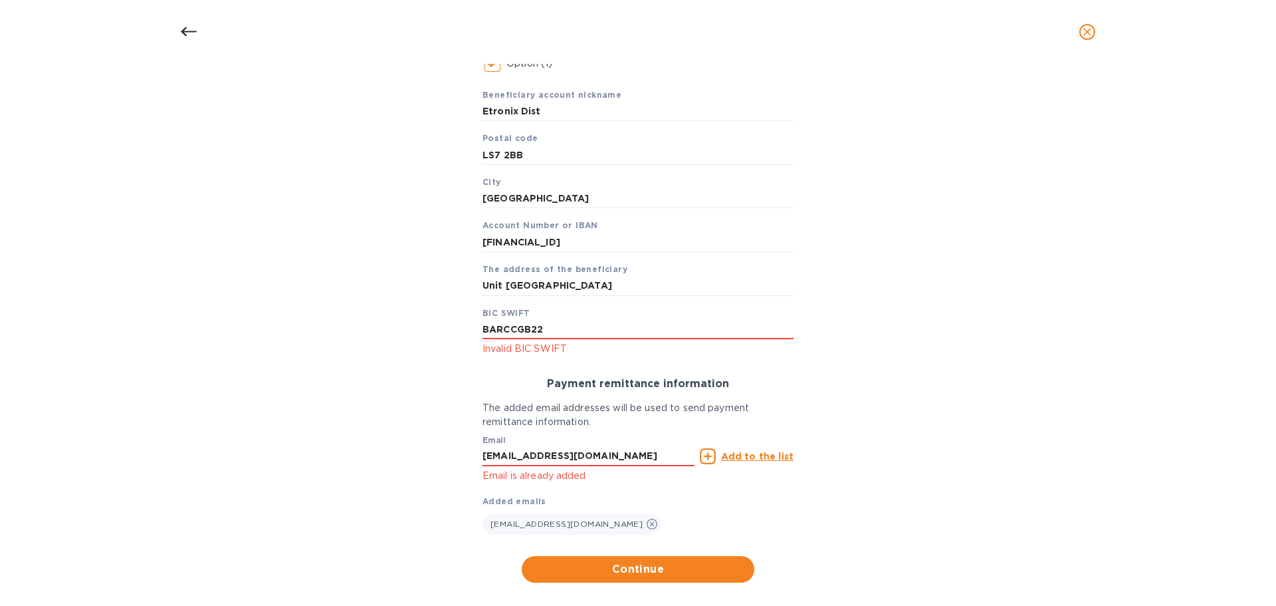
drag, startPoint x: 562, startPoint y: 334, endPoint x: 392, endPoint y: 328, distance: 170.3
click at [392, 328] on div "Bank account holder name Etronix Distribution Limited Priority payment The fast…" at bounding box center [638, 262] width 1242 height 656
paste input "[SWIFT_CODE],"
type input "[SWIFT_CODE]"
click at [613, 567] on span "Continue" at bounding box center [638, 569] width 211 height 16
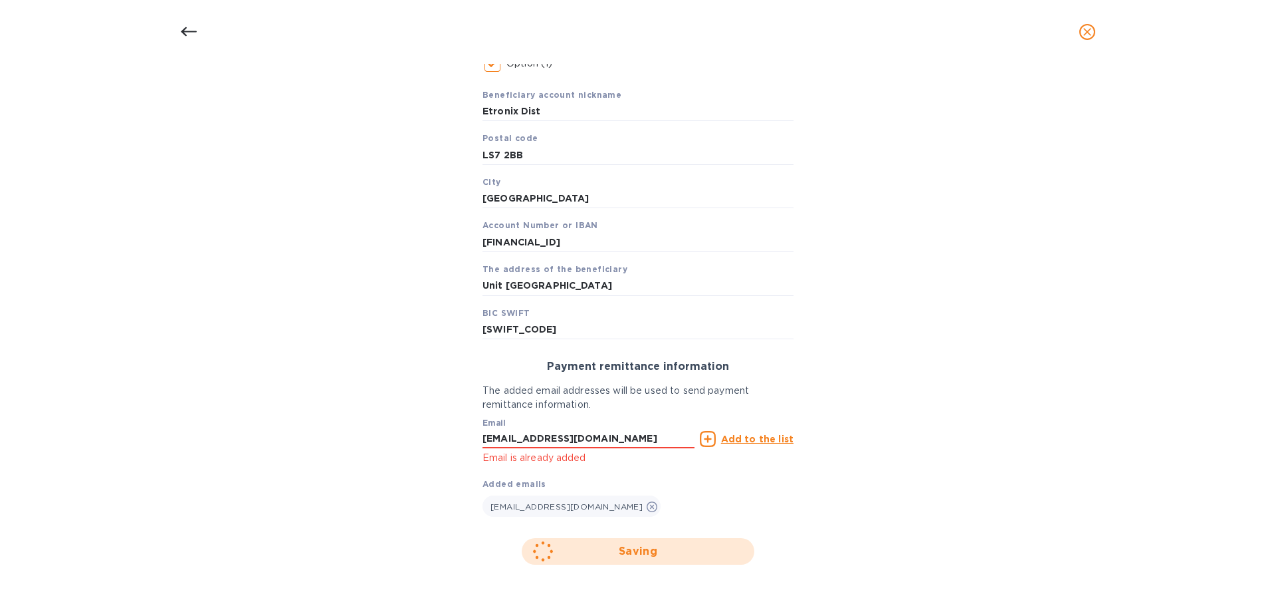
scroll to position [110, 0]
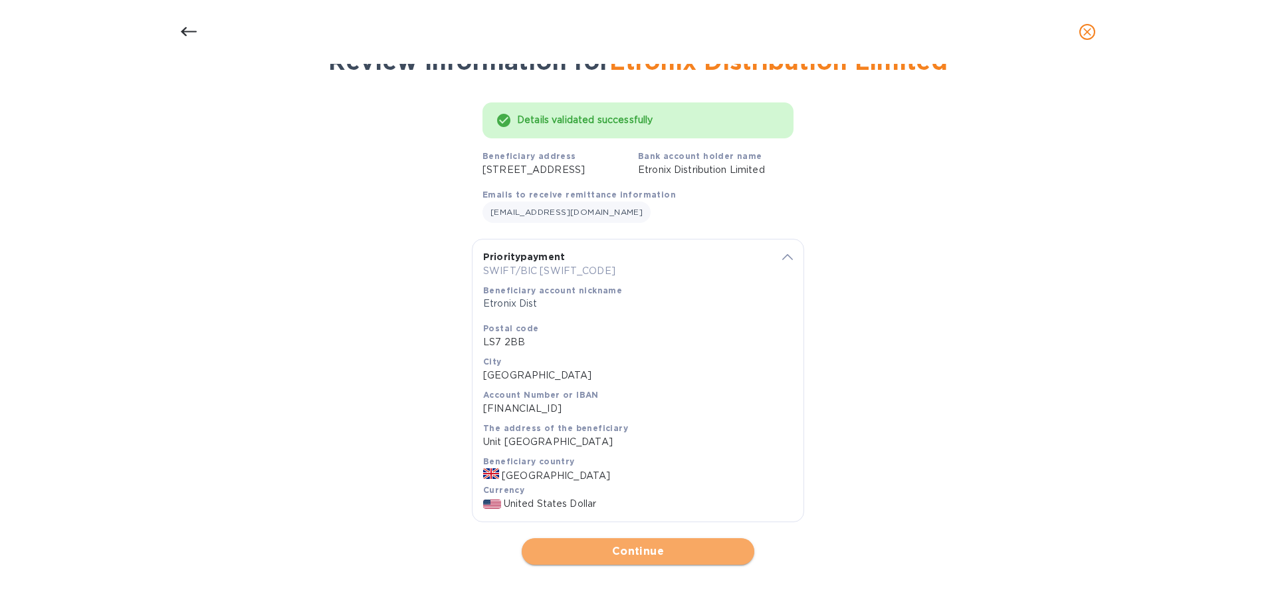
click at [661, 545] on span "Continue" at bounding box center [638, 551] width 211 height 16
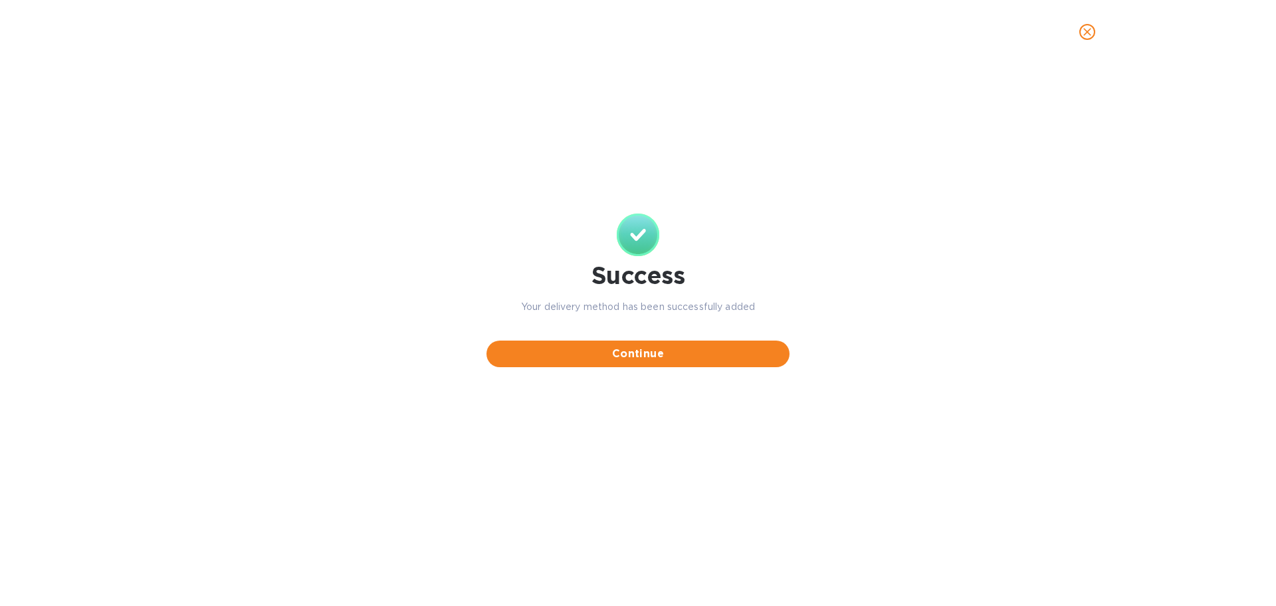
scroll to position [0, 0]
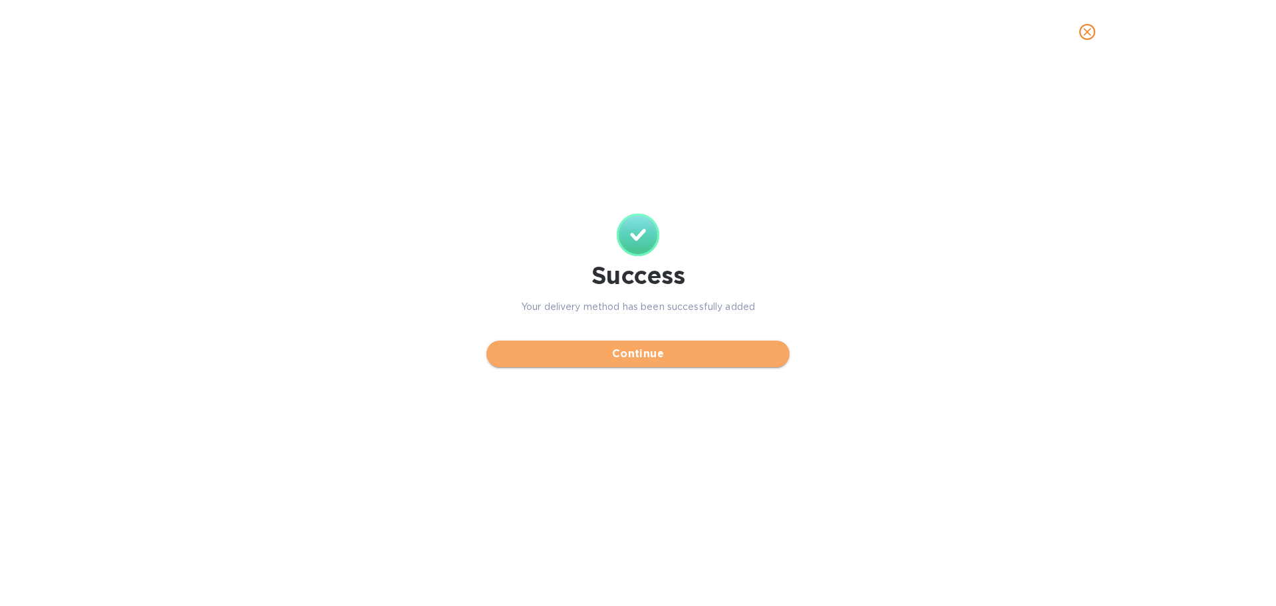
click at [666, 350] on span "Continue" at bounding box center [638, 354] width 282 height 16
